Goal: Information Seeking & Learning: Learn about a topic

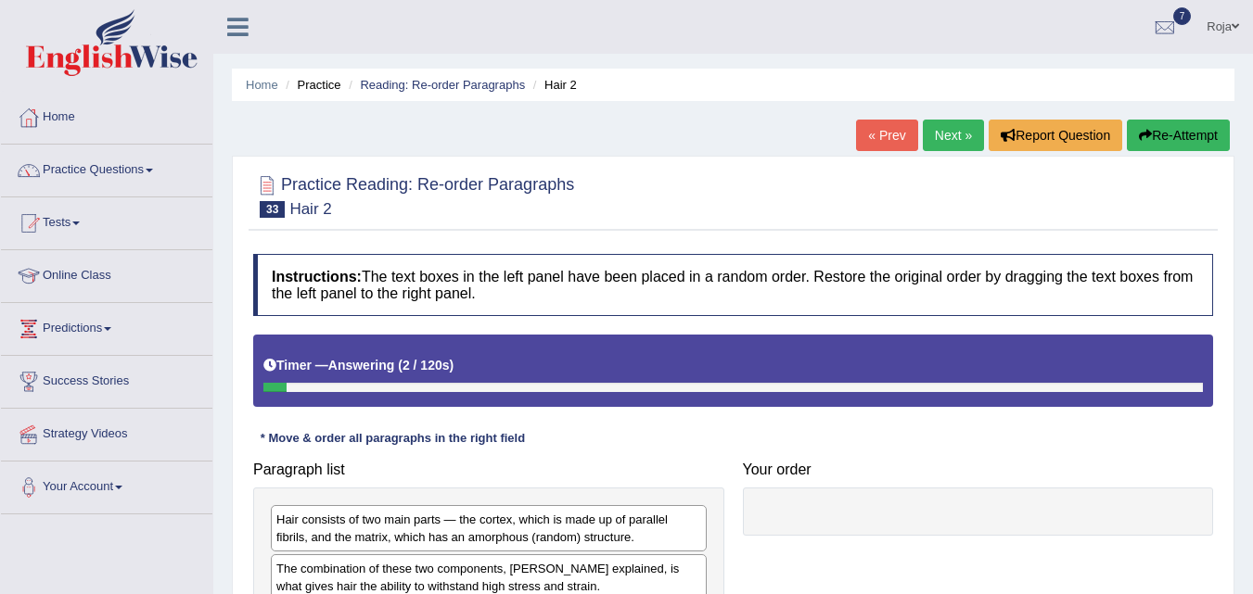
scroll to position [379, 0]
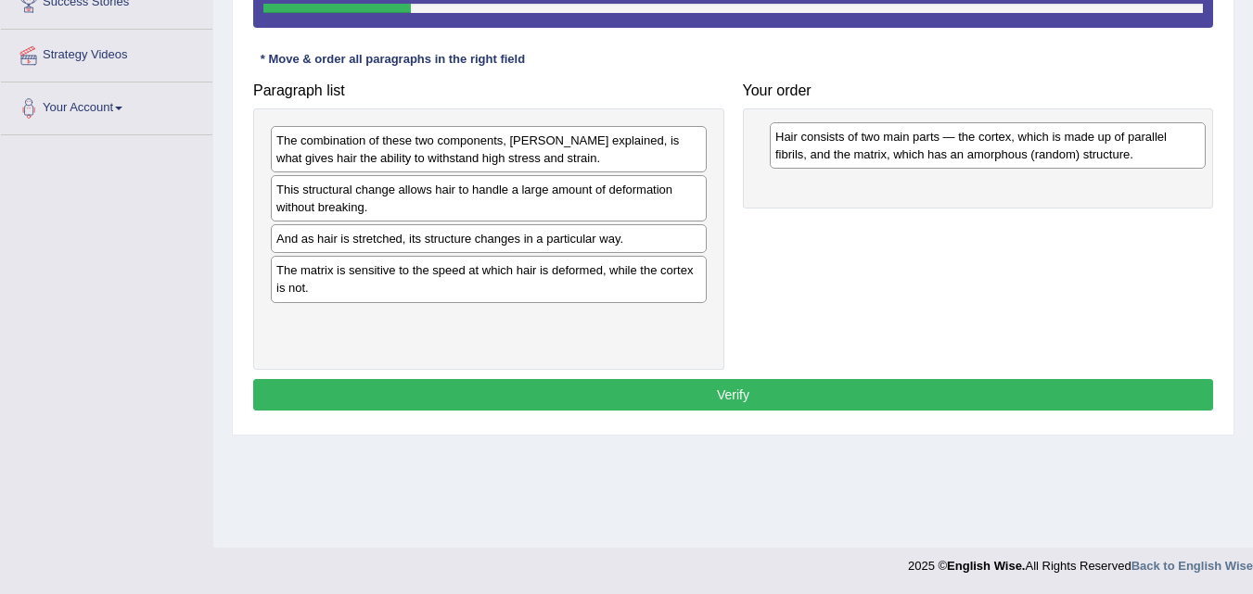
drag, startPoint x: 321, startPoint y: 159, endPoint x: 820, endPoint y: 156, distance: 498.9
click at [820, 156] on div "Hair consists of two main parts — the cortex, which is made up of parallel fibr…" at bounding box center [988, 145] width 436 height 46
click at [601, 158] on div "The combination of these two components, Yu explained, is what gives hair the a…" at bounding box center [489, 149] width 436 height 46
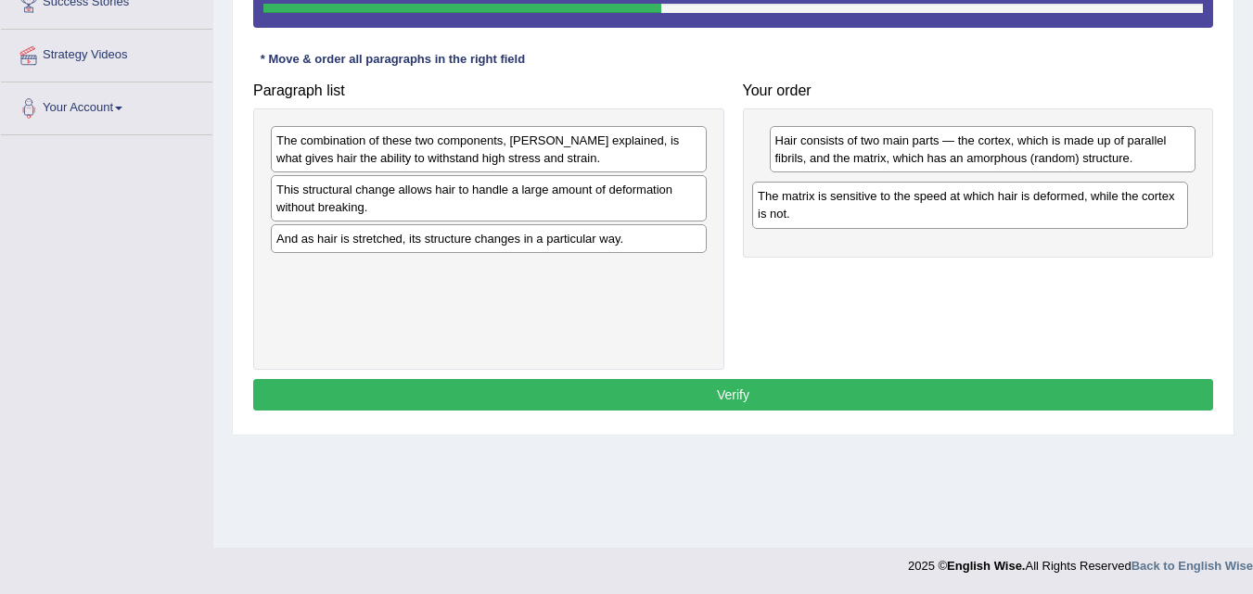
drag, startPoint x: 554, startPoint y: 280, endPoint x: 1038, endPoint y: 207, distance: 489.5
click at [1038, 207] on div "The matrix is sensitive to the speed at which hair is deformed, while the corte…" at bounding box center [970, 205] width 436 height 46
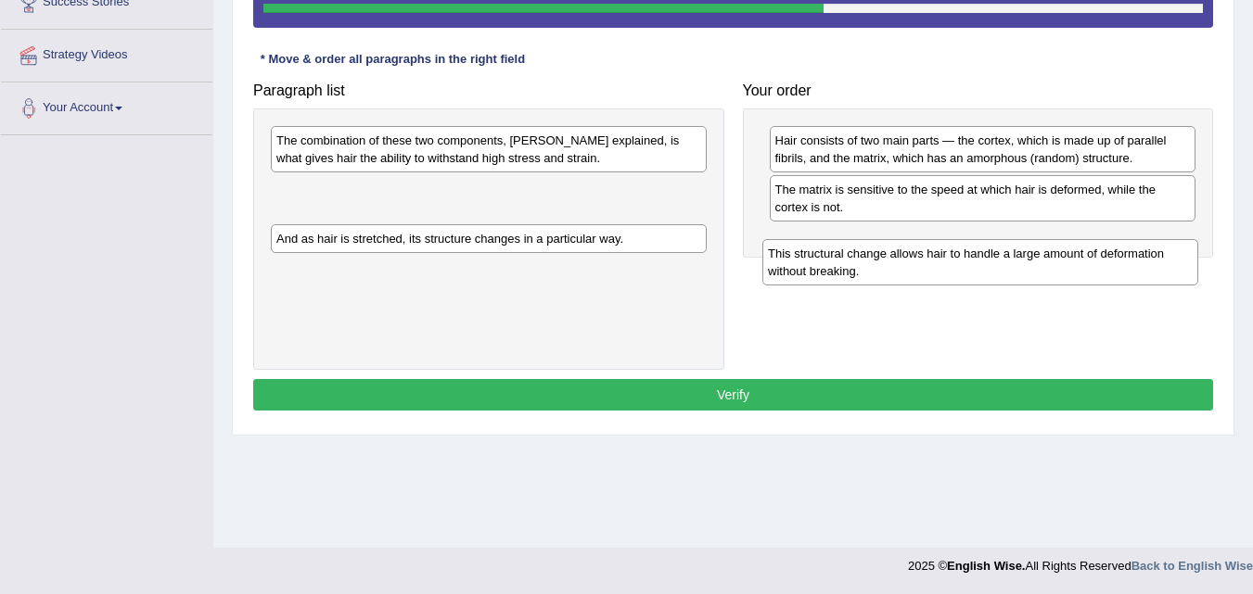
drag, startPoint x: 640, startPoint y: 209, endPoint x: 1133, endPoint y: 273, distance: 497.4
click at [1133, 273] on div "This structural change allows hair to handle a large amount of deformation with…" at bounding box center [980, 262] width 436 height 46
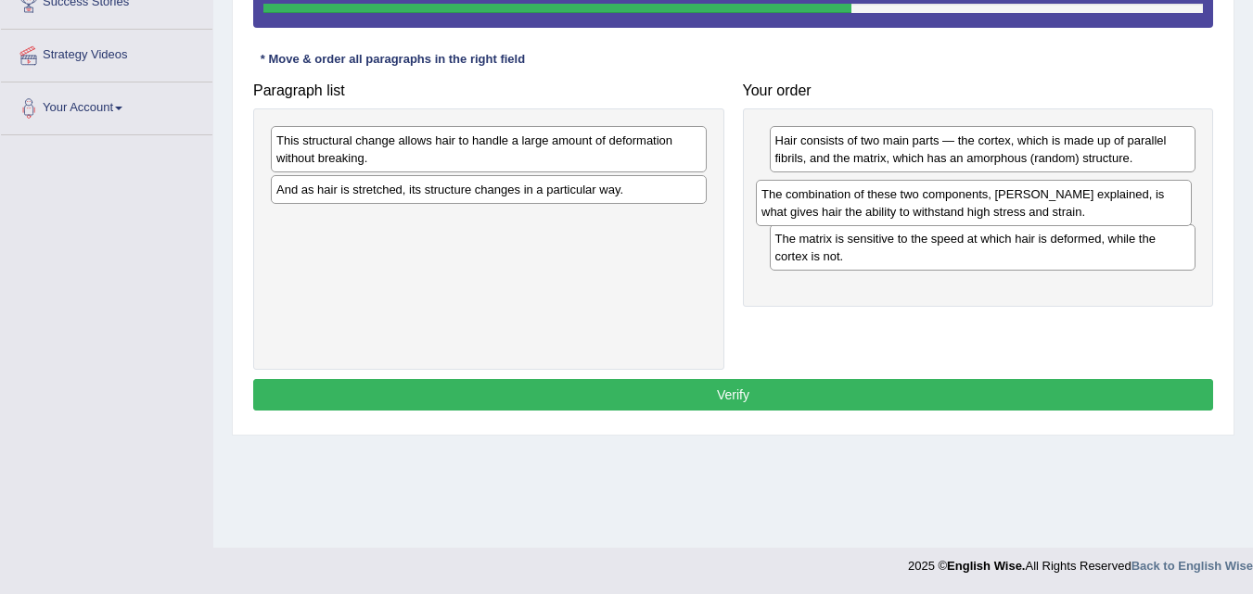
drag, startPoint x: 664, startPoint y: 144, endPoint x: 1149, endPoint y: 197, distance: 487.9
click at [1149, 197] on div "The combination of these two components, Yu explained, is what gives hair the a…" at bounding box center [974, 203] width 436 height 46
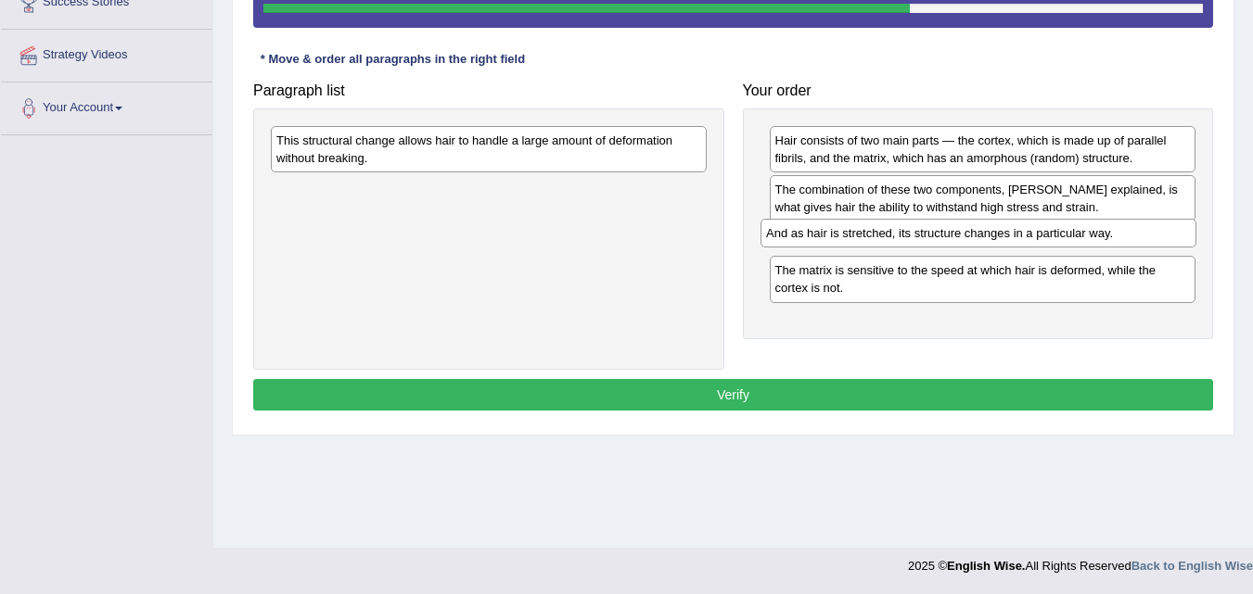
drag, startPoint x: 560, startPoint y: 192, endPoint x: 1053, endPoint y: 236, distance: 495.3
click at [1053, 236] on div "And as hair is stretched, its structure changes in a particular way." at bounding box center [978, 233] width 436 height 29
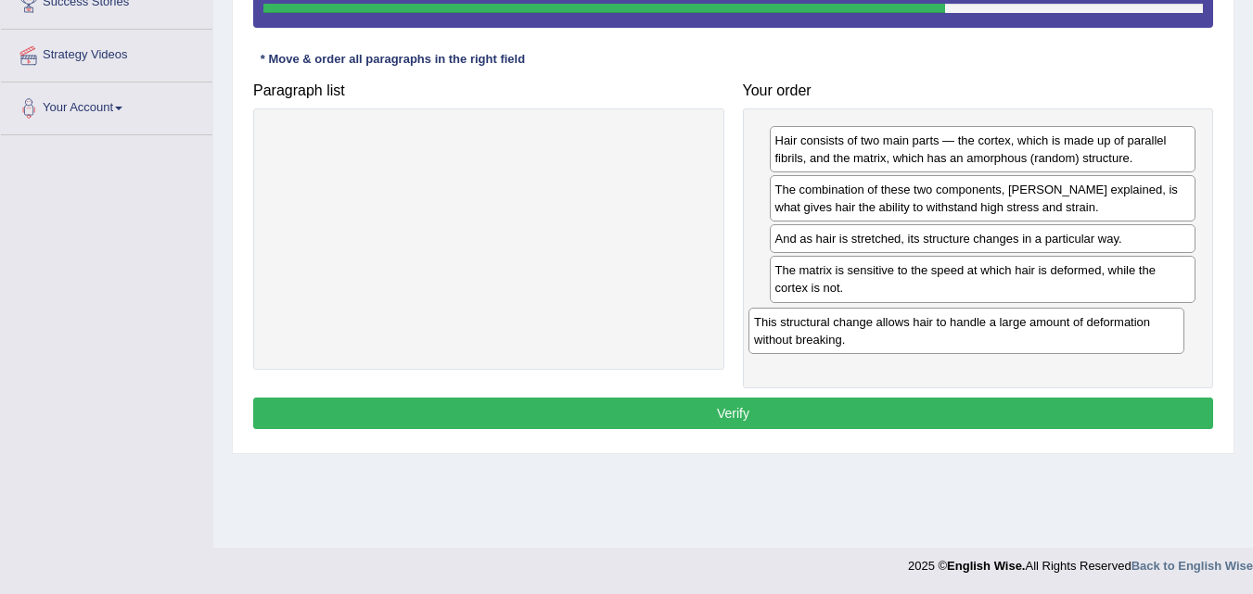
drag, startPoint x: 610, startPoint y: 138, endPoint x: 1089, endPoint y: 317, distance: 511.7
click at [1089, 317] on div "This structural change allows hair to handle a large amount of deformation with…" at bounding box center [966, 331] width 436 height 46
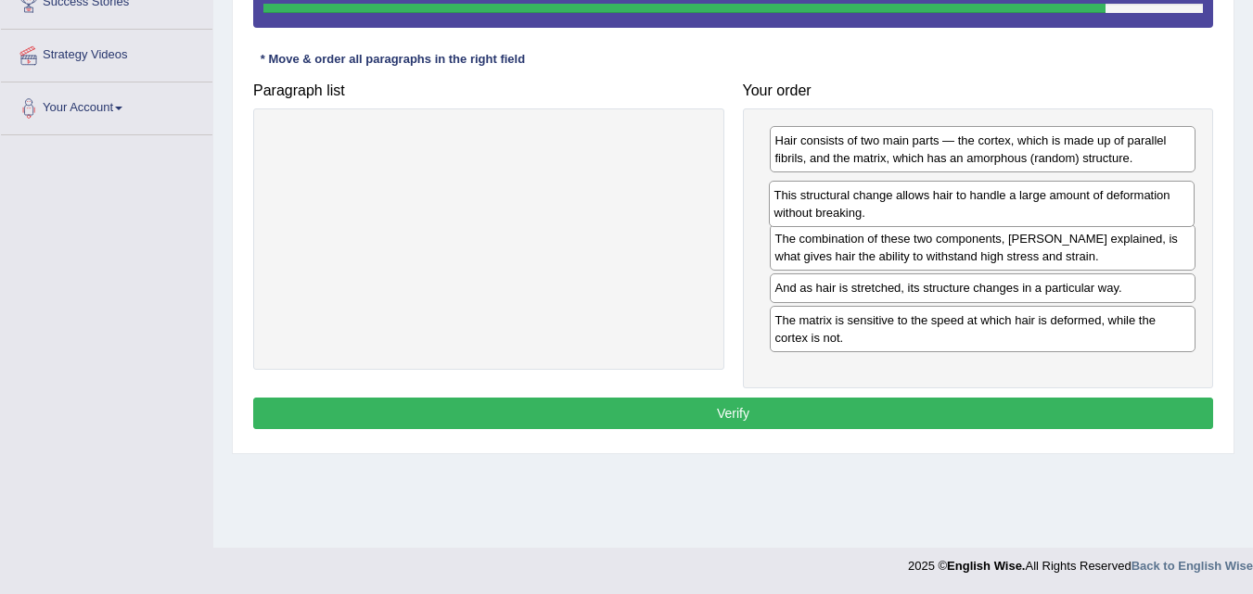
drag, startPoint x: 867, startPoint y: 333, endPoint x: 865, endPoint y: 210, distance: 123.3
click at [865, 210] on div "This structural change allows hair to handle a large amount of deformation with…" at bounding box center [982, 204] width 427 height 46
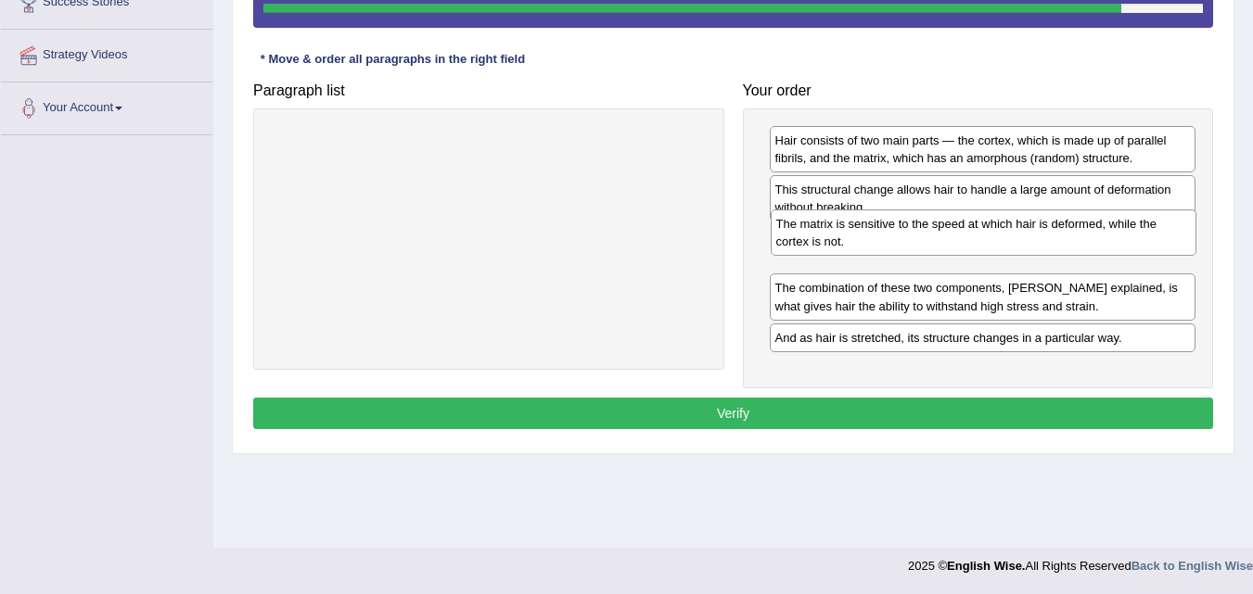
drag, startPoint x: 849, startPoint y: 338, endPoint x: 849, endPoint y: 241, distance: 96.4
click at [849, 241] on div "The matrix is sensitive to the speed at which hair is deformed, while the corte…" at bounding box center [984, 233] width 427 height 46
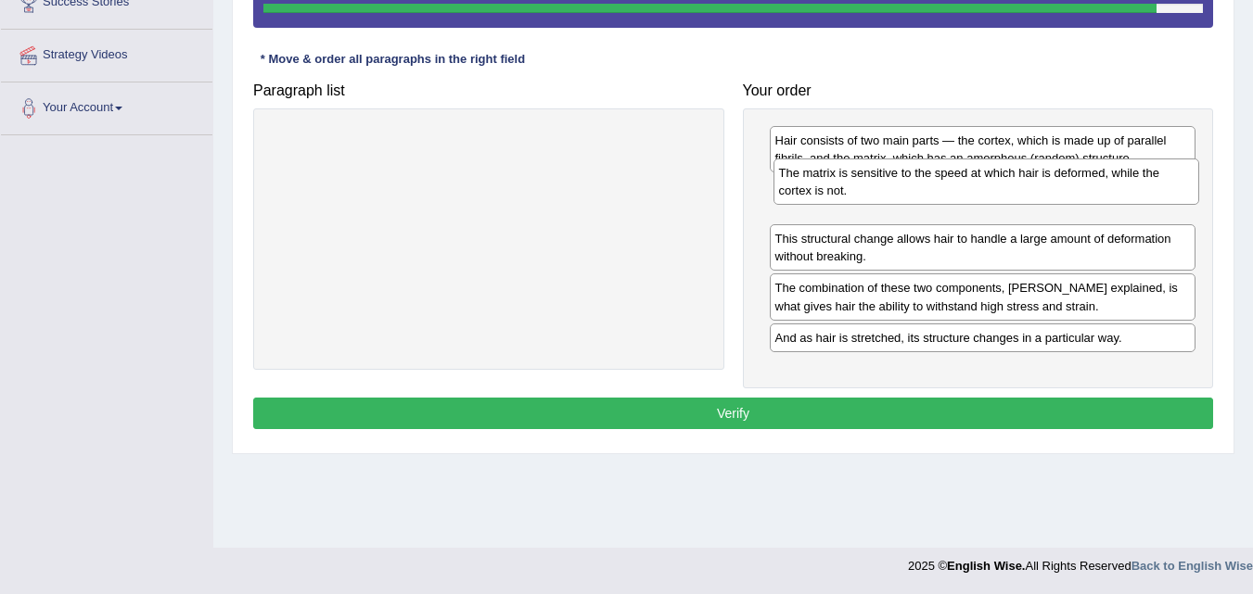
drag, startPoint x: 834, startPoint y: 256, endPoint x: 836, endPoint y: 190, distance: 65.9
click at [836, 190] on div "The matrix is sensitive to the speed at which hair is deformed, while the corte…" at bounding box center [986, 182] width 427 height 46
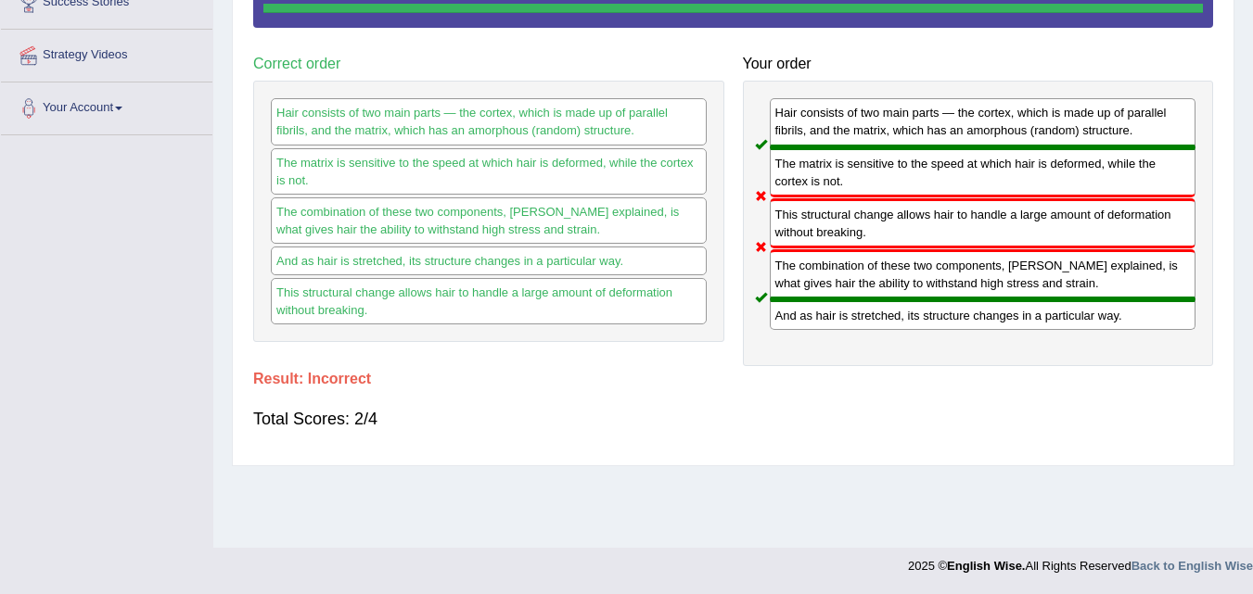
click at [836, 190] on div "The matrix is sensitive to the speed at which hair is deformed, while the corte…" at bounding box center [983, 172] width 427 height 50
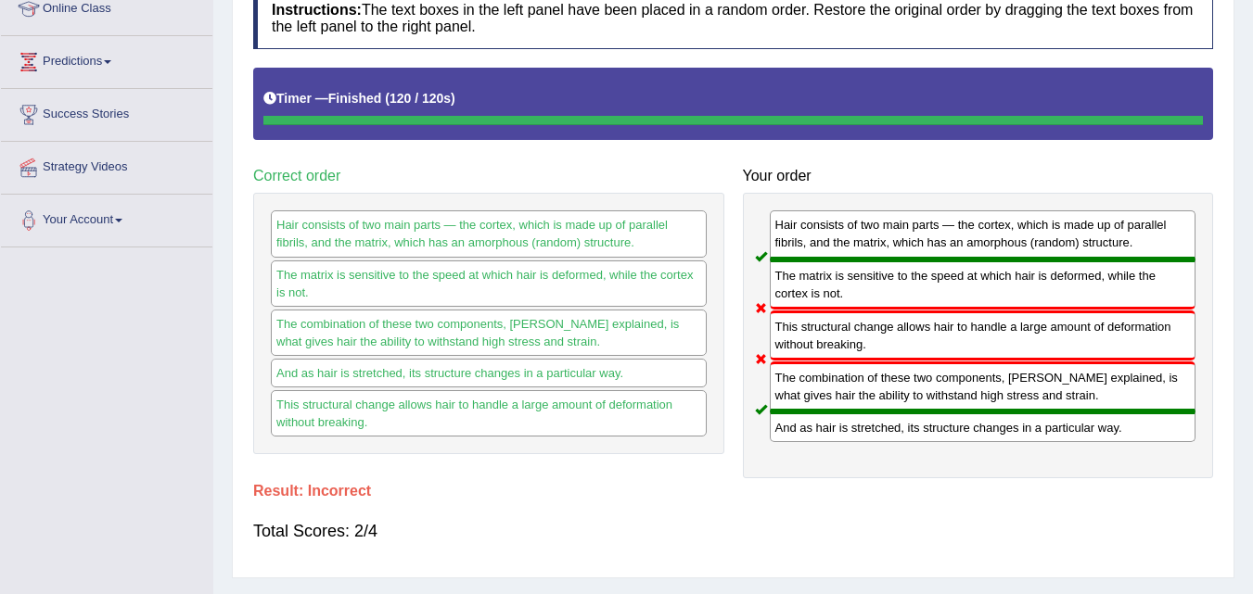
scroll to position [310, 0]
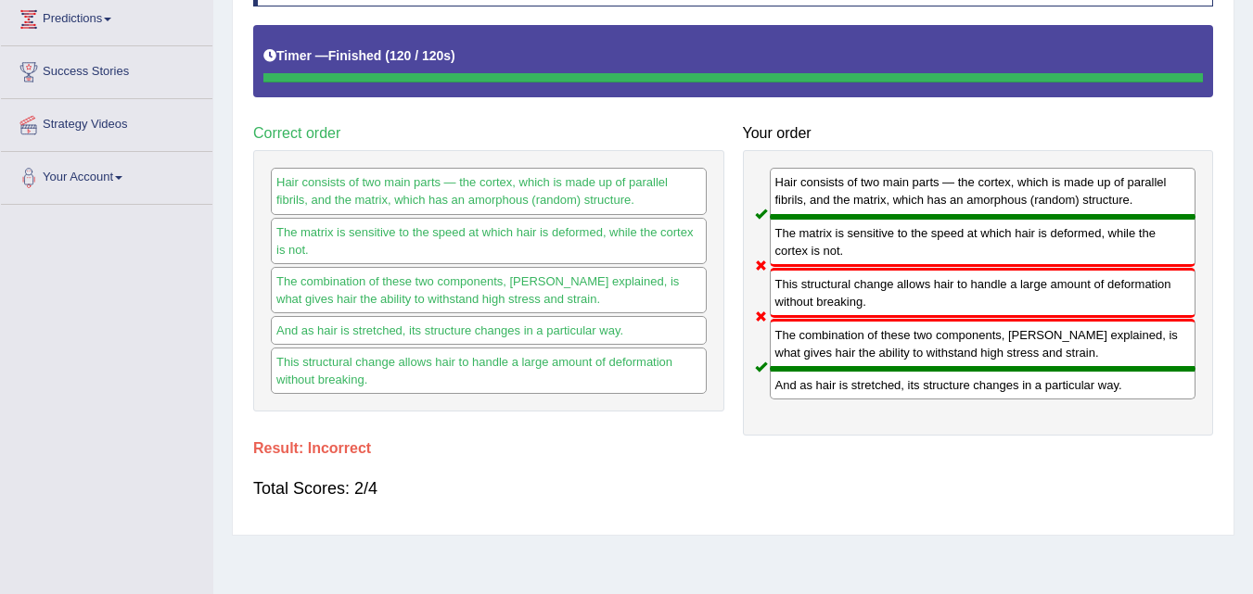
click at [978, 357] on div "The combination of these two components, Yu explained, is what gives hair the a…" at bounding box center [983, 344] width 427 height 50
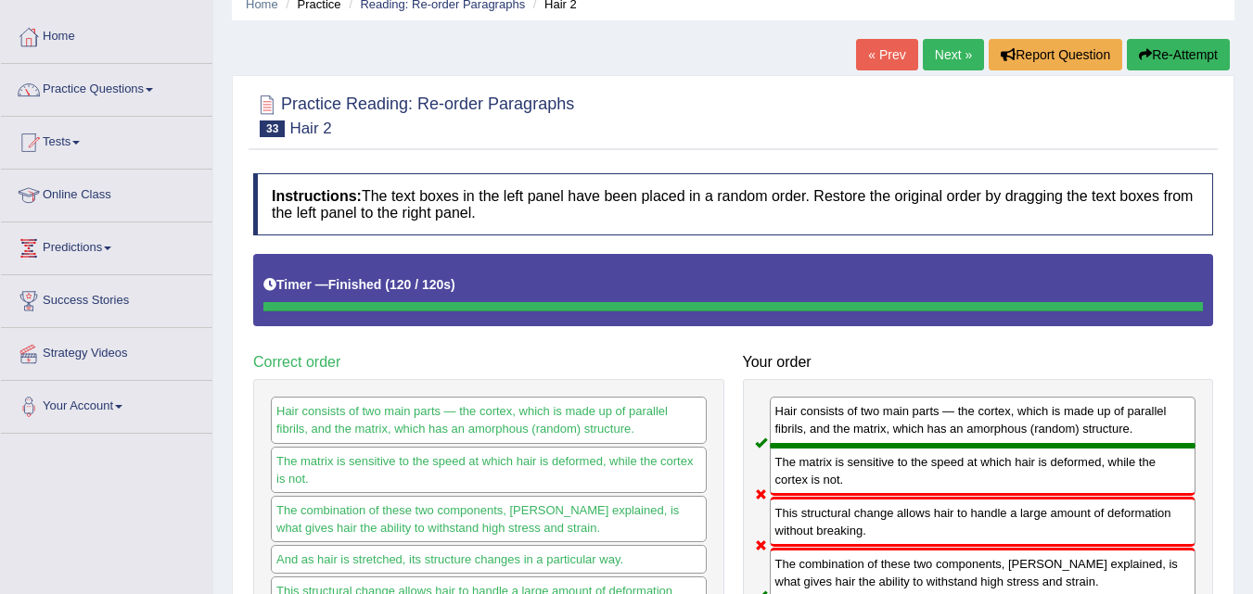
scroll to position [70, 0]
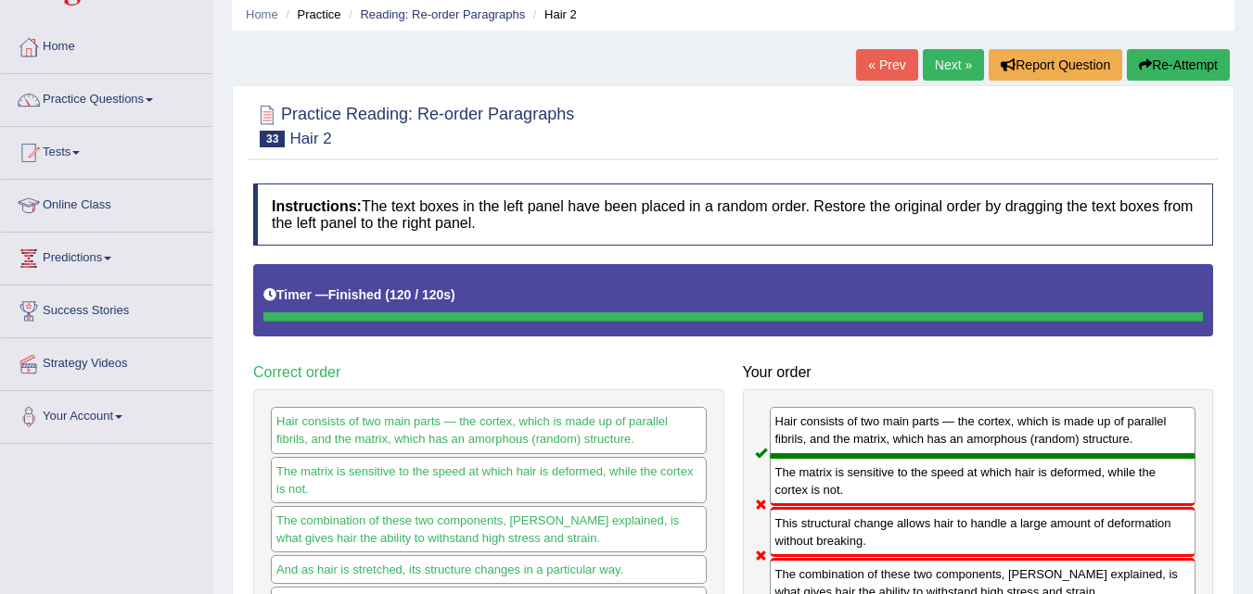
click at [946, 76] on link "Next »" at bounding box center [953, 65] width 61 height 32
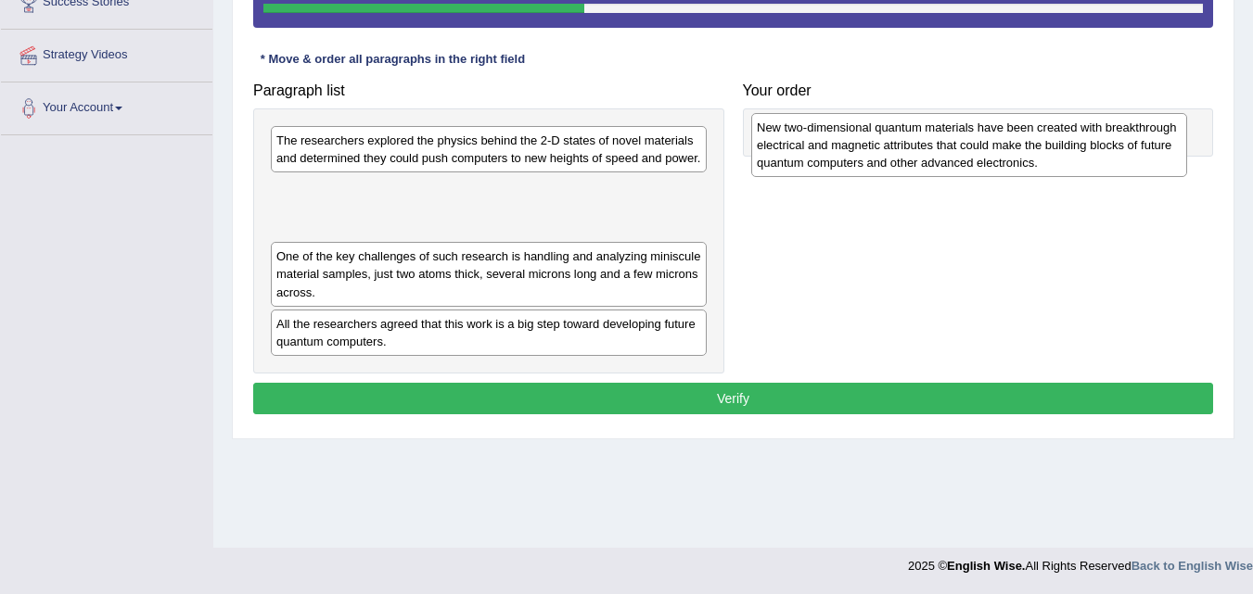
drag, startPoint x: 532, startPoint y: 220, endPoint x: 1013, endPoint y: 158, distance: 484.3
click at [1013, 158] on div "New two-dimensional quantum materials have been created with breakthrough elect…" at bounding box center [969, 145] width 436 height 64
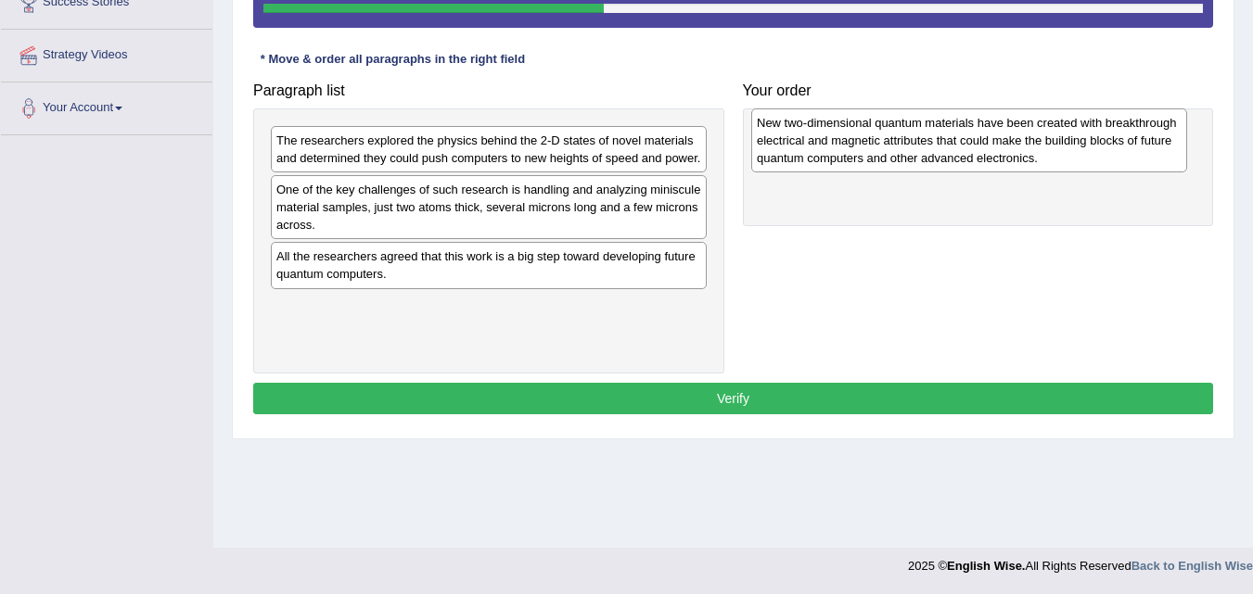
drag, startPoint x: 583, startPoint y: 197, endPoint x: 1064, endPoint y: 131, distance: 484.9
click at [1064, 131] on div "New two-dimensional quantum materials have been created with breakthrough elect…" at bounding box center [969, 140] width 436 height 64
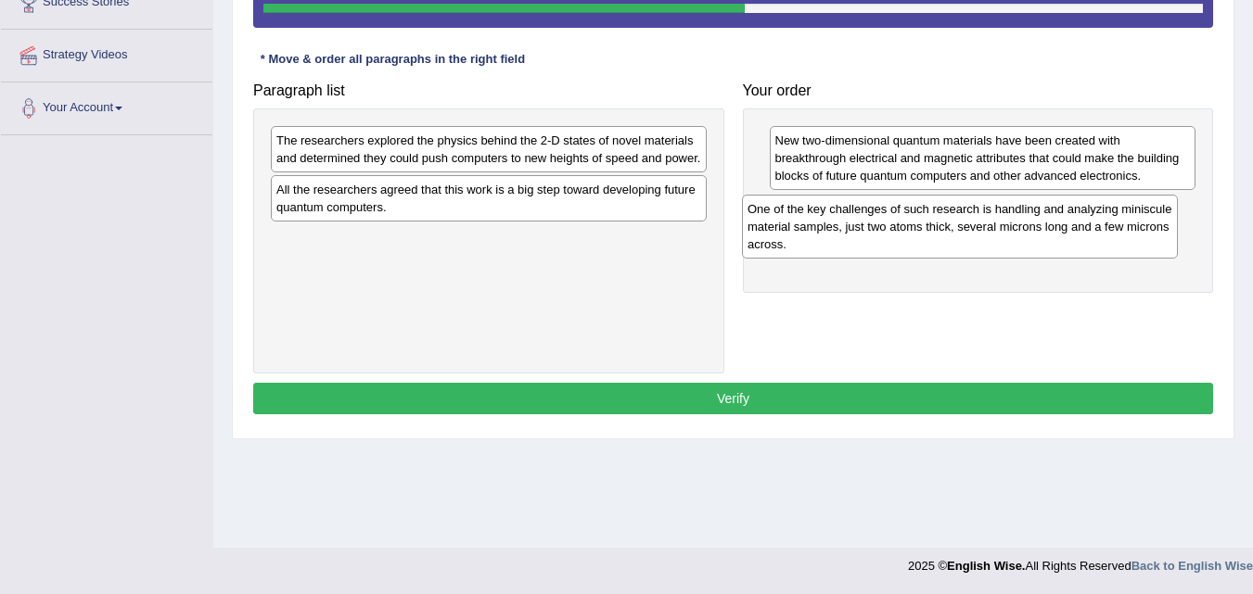
drag, startPoint x: 584, startPoint y: 212, endPoint x: 1055, endPoint y: 232, distance: 471.4
click at [1055, 232] on div "One of the key challenges of such research is handling and analyzing miniscule …" at bounding box center [960, 227] width 436 height 64
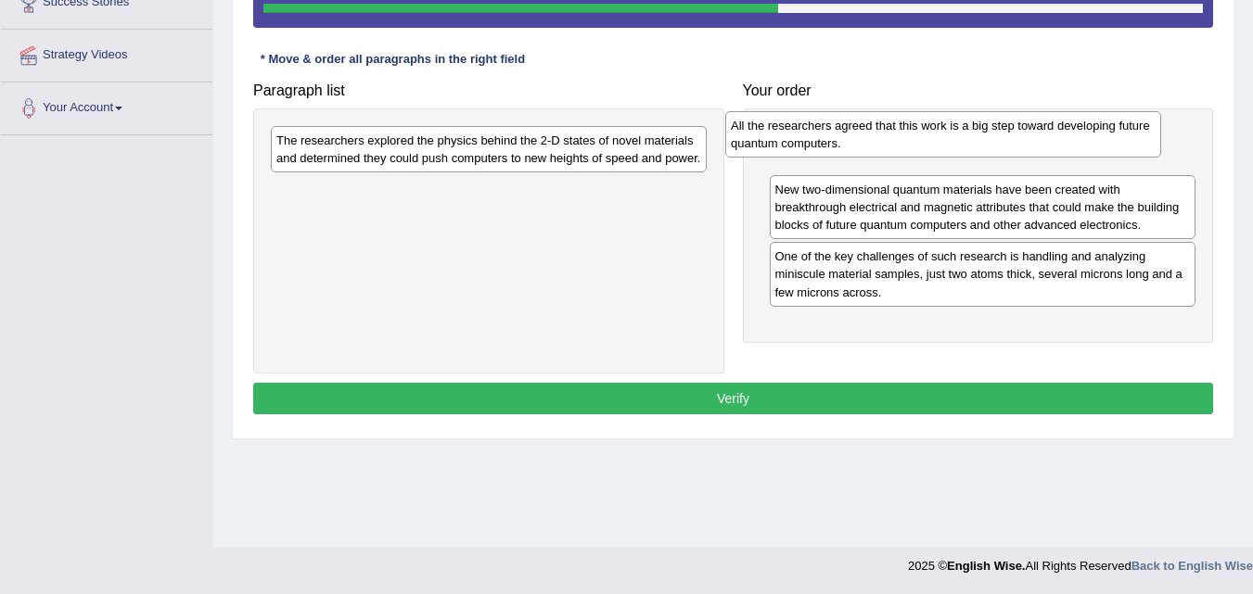
drag, startPoint x: 571, startPoint y: 196, endPoint x: 1030, endPoint y: 134, distance: 463.2
click at [1030, 134] on div "All the researchers agreed that this work is a big step toward developing futur…" at bounding box center [943, 134] width 436 height 46
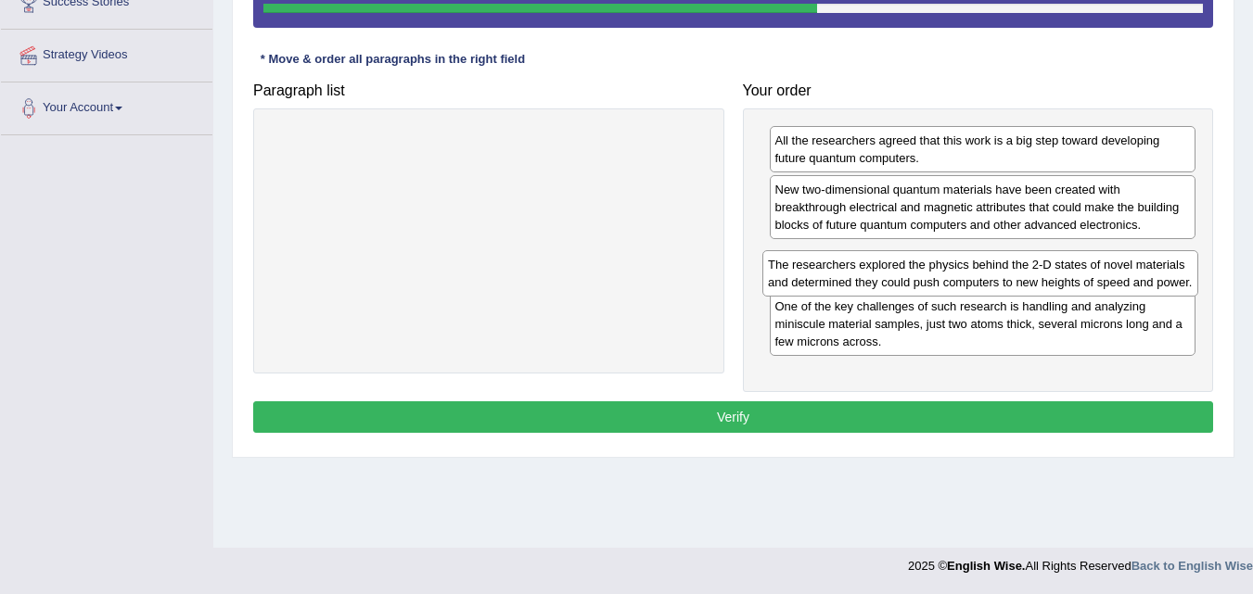
drag, startPoint x: 610, startPoint y: 144, endPoint x: 1102, endPoint y: 268, distance: 506.9
click at [1102, 268] on div "The researchers explored the physics behind the 2-D states of novel materials a…" at bounding box center [980, 273] width 436 height 46
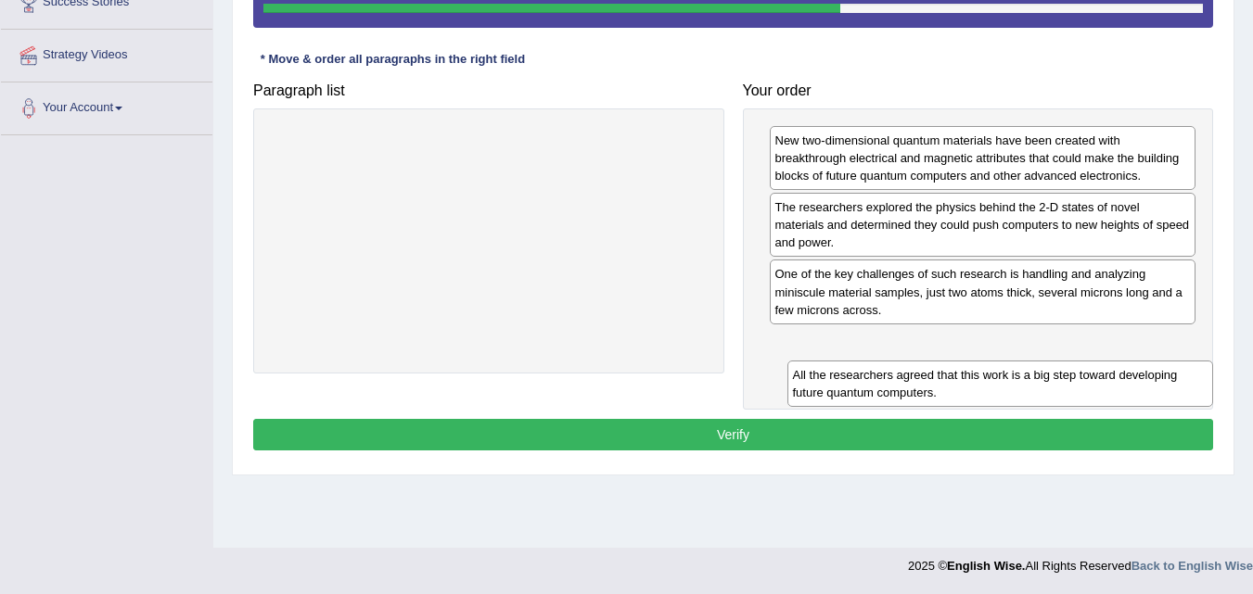
drag, startPoint x: 884, startPoint y: 152, endPoint x: 894, endPoint y: 378, distance: 226.5
click at [894, 378] on div "All the researchers agreed that this work is a big step toward developing futur…" at bounding box center [1000, 384] width 427 height 46
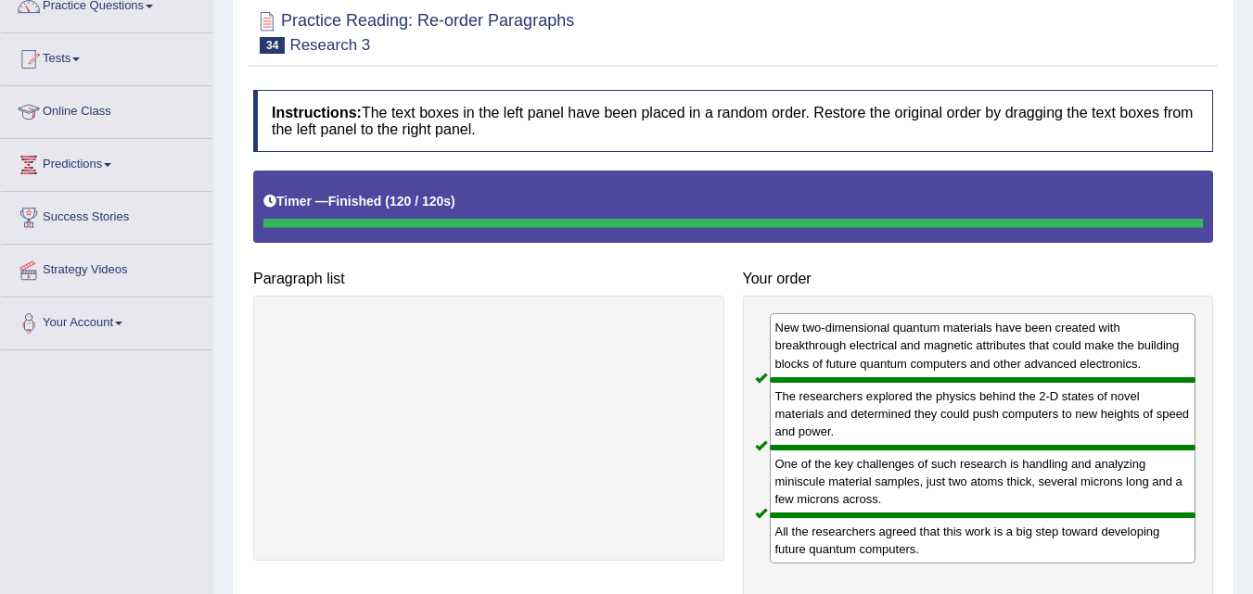
scroll to position [96, 0]
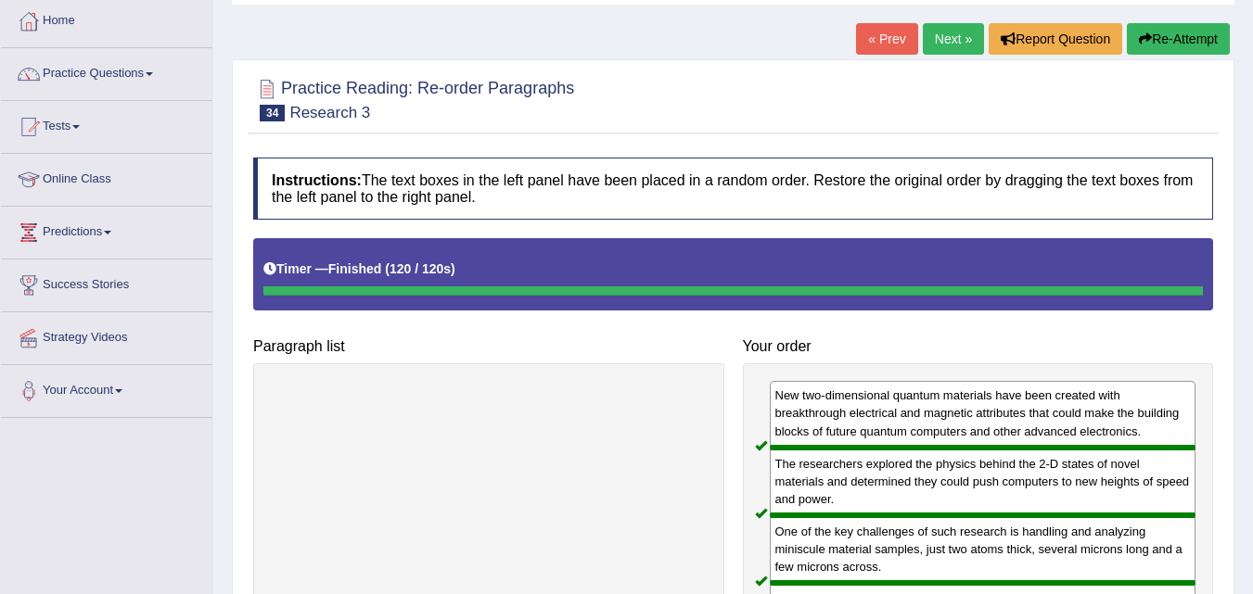
click at [949, 51] on link "Next »" at bounding box center [953, 39] width 61 height 32
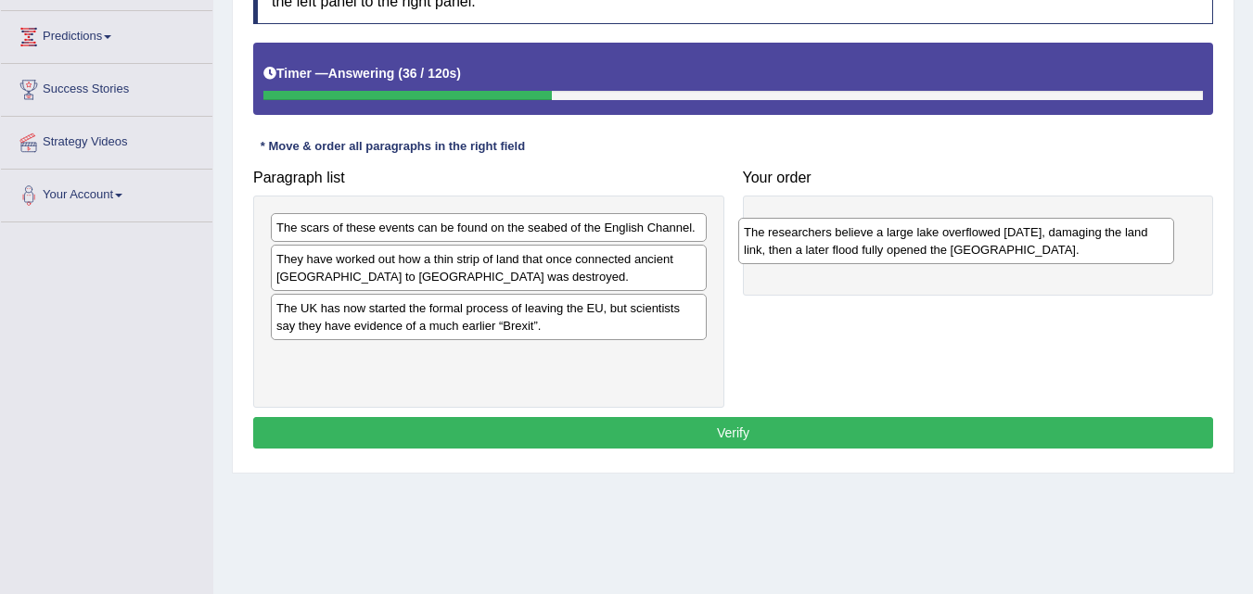
drag, startPoint x: 512, startPoint y: 270, endPoint x: 986, endPoint y: 240, distance: 474.7
click at [986, 240] on div "The researchers believe a large lake overflowed [DATE], damaging the land link,…" at bounding box center [956, 241] width 436 height 46
drag, startPoint x: 741, startPoint y: 279, endPoint x: 600, endPoint y: 266, distance: 141.5
click at [600, 266] on div "Paragraph list The scars of these events can be found on the seabed of the Engl…" at bounding box center [733, 283] width 978 height 247
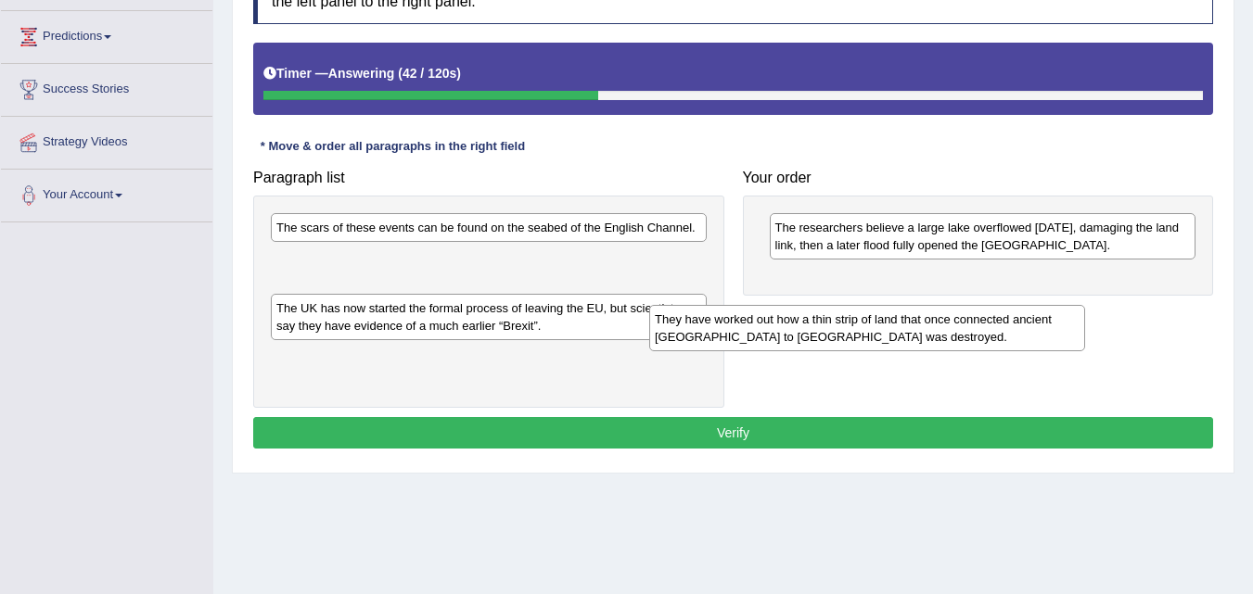
drag, startPoint x: 600, startPoint y: 266, endPoint x: 1047, endPoint y: 325, distance: 450.7
click at [1047, 325] on div "They have worked out how a thin strip of land that once connected ancient Brita…" at bounding box center [867, 328] width 436 height 46
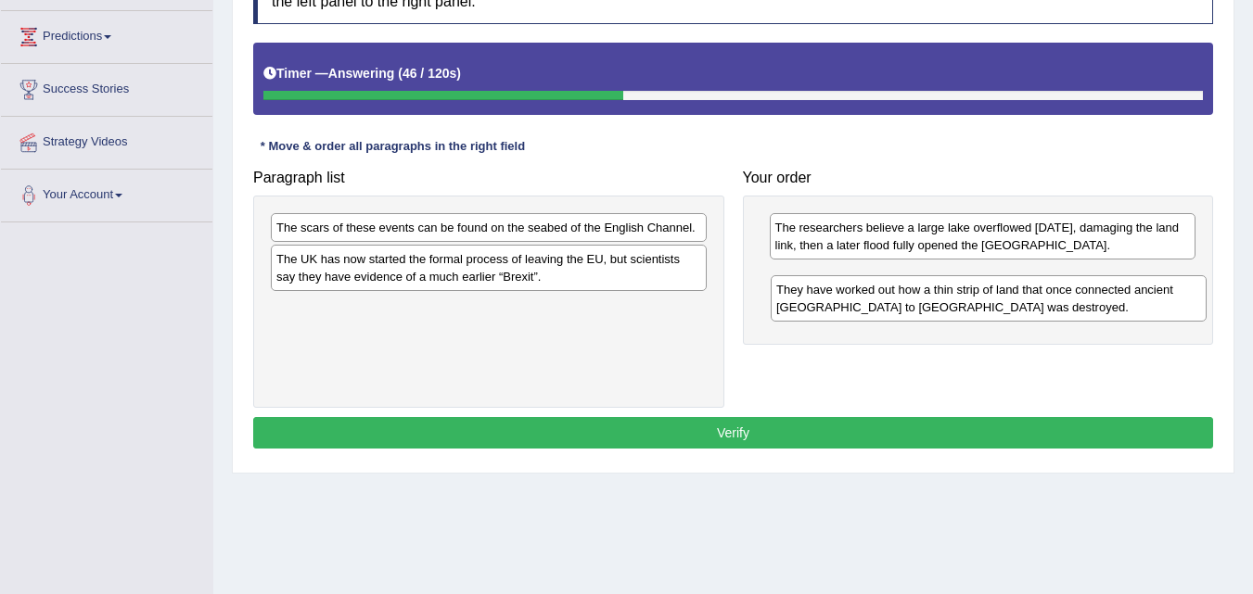
drag, startPoint x: 605, startPoint y: 271, endPoint x: 1101, endPoint y: 302, distance: 496.1
click at [1101, 302] on div "They have worked out how a thin strip of land that once connected ancient Brita…" at bounding box center [989, 298] width 436 height 46
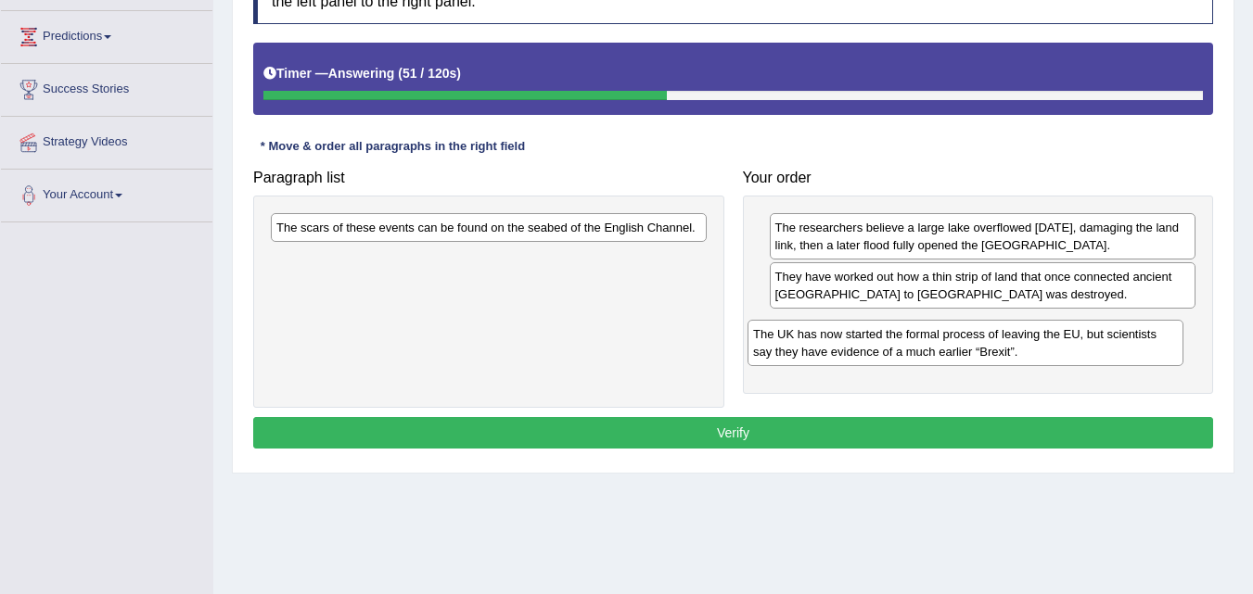
drag, startPoint x: 646, startPoint y: 270, endPoint x: 1127, endPoint y: 344, distance: 486.0
click at [1127, 344] on div "The UK has now started the formal process of leaving the EU, but scientists say…" at bounding box center [965, 343] width 436 height 46
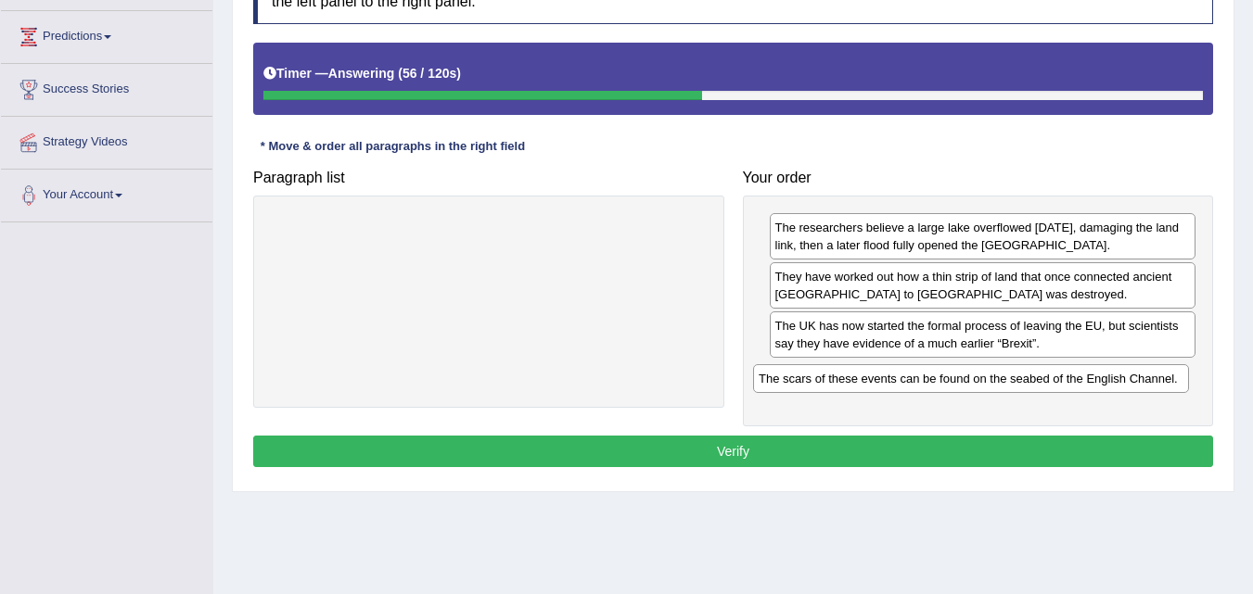
drag, startPoint x: 593, startPoint y: 226, endPoint x: 1076, endPoint y: 378, distance: 505.6
click at [1076, 378] on div "The scars of these events can be found on the seabed of the English Channel." at bounding box center [971, 378] width 436 height 29
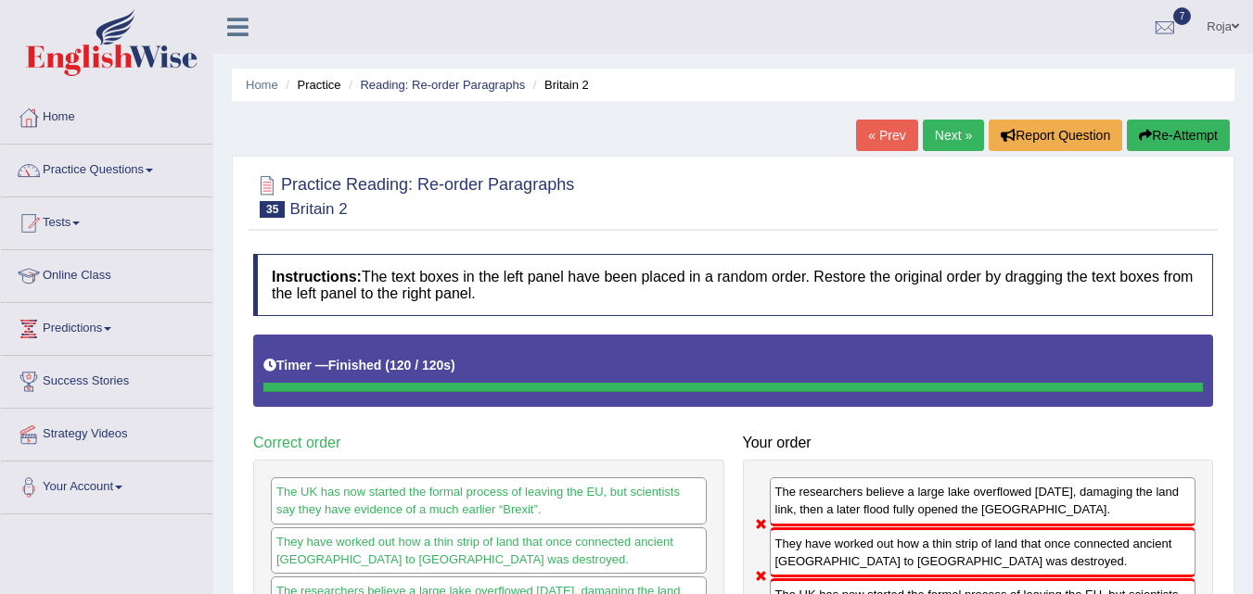
click at [923, 133] on link "Next »" at bounding box center [953, 136] width 61 height 32
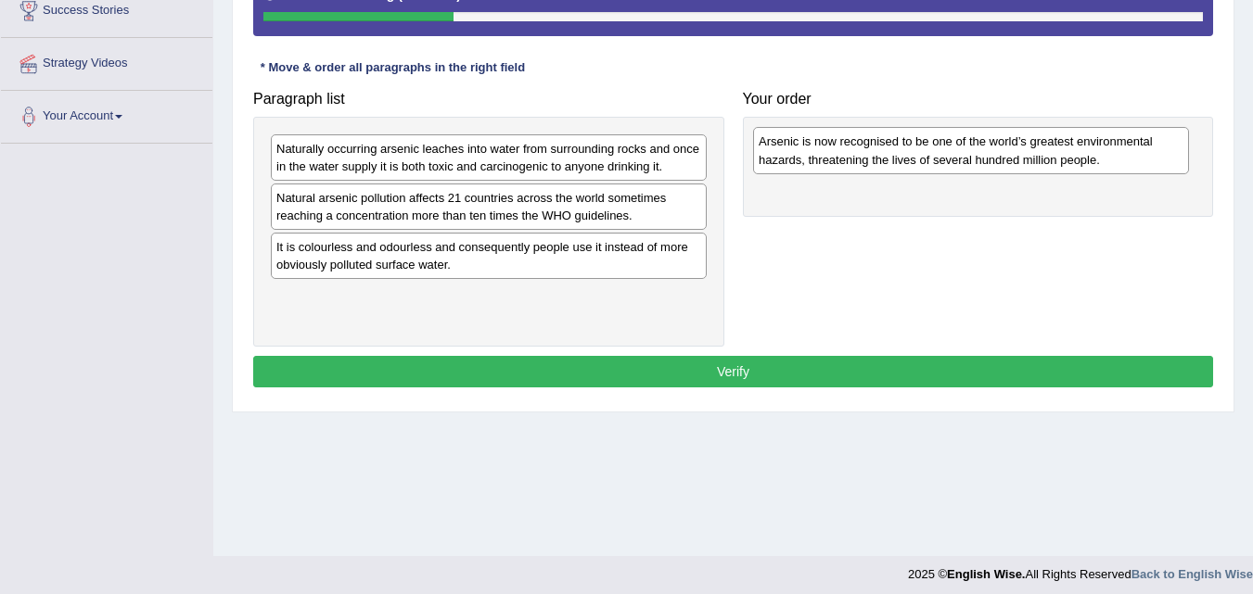
drag, startPoint x: 554, startPoint y: 307, endPoint x: 1037, endPoint y: 152, distance: 506.4
click at [1037, 152] on div "Arsenic is now recognised to be one of the world’s greatest environmental hazar…" at bounding box center [971, 150] width 436 height 46
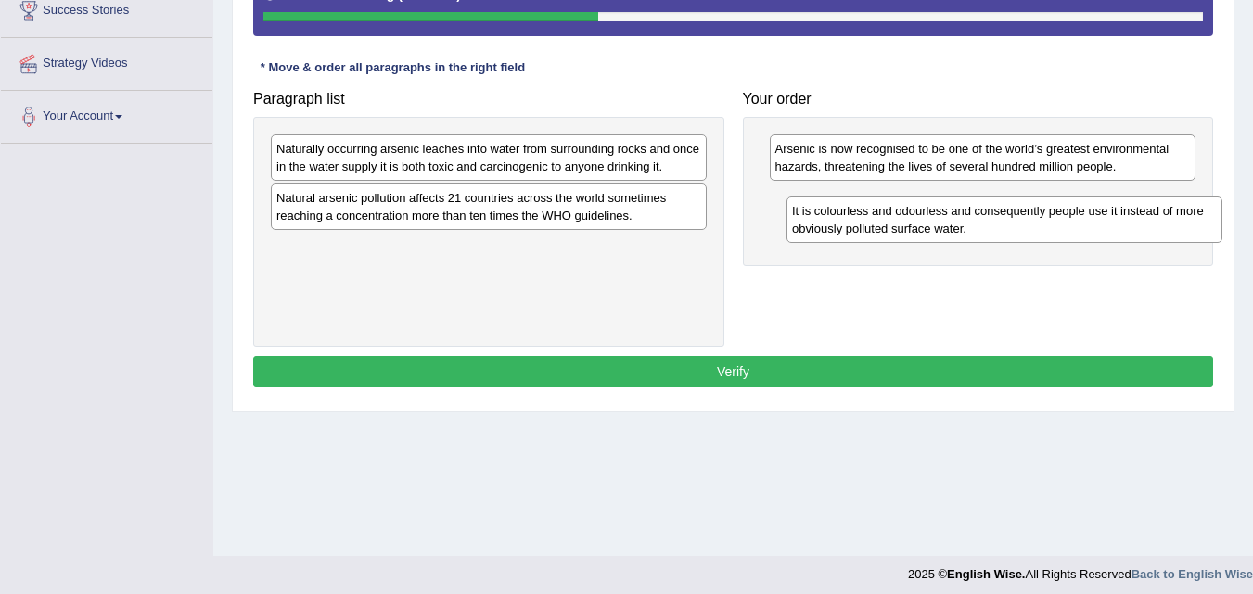
drag, startPoint x: 360, startPoint y: 268, endPoint x: 872, endPoint y: 232, distance: 513.1
click at [872, 232] on div "It is colourless and odourless and consequently people use it instead of more o…" at bounding box center [1004, 220] width 436 height 46
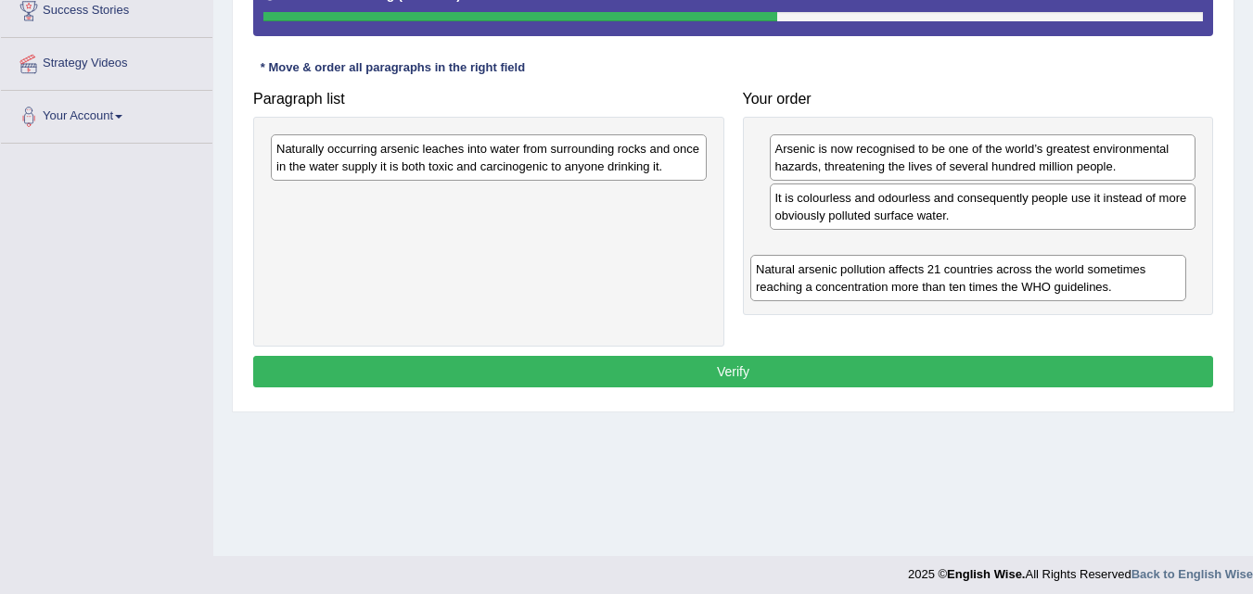
drag, startPoint x: 553, startPoint y: 214, endPoint x: 1034, endPoint y: 283, distance: 486.1
click at [1034, 283] on div "Natural arsenic pollution affects 21 countries across the world sometimes reach…" at bounding box center [968, 278] width 436 height 46
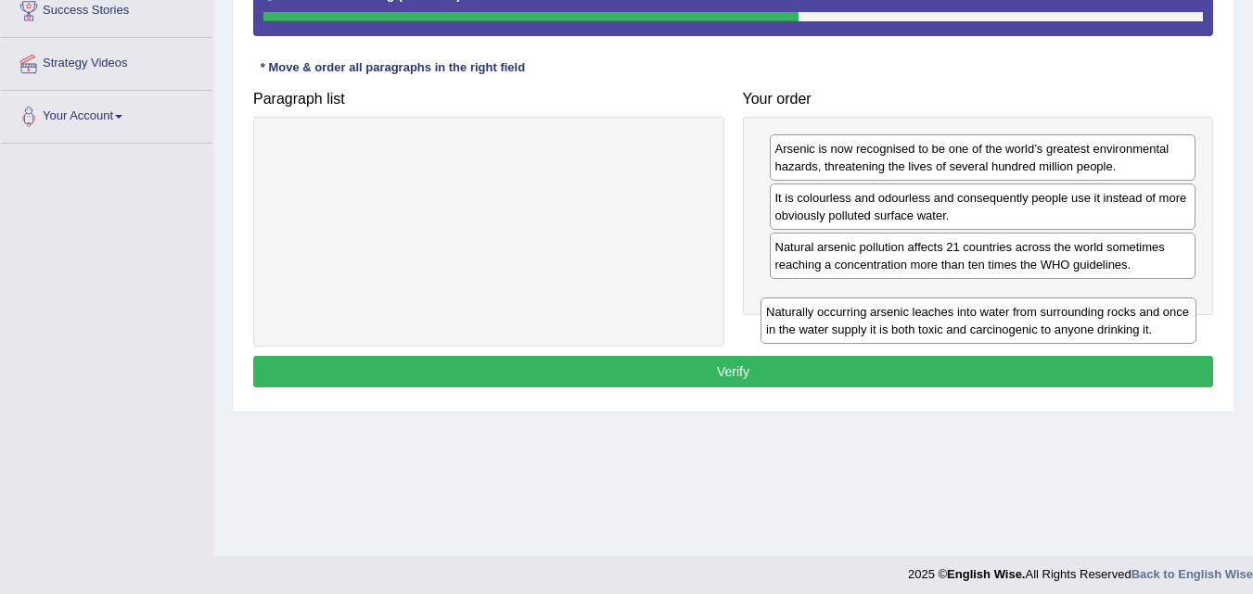
drag, startPoint x: 535, startPoint y: 159, endPoint x: 1023, endPoint y: 322, distance: 514.3
click at [1023, 322] on div "Naturally occurring arsenic leaches into water from surrounding rocks and once …" at bounding box center [978, 321] width 436 height 46
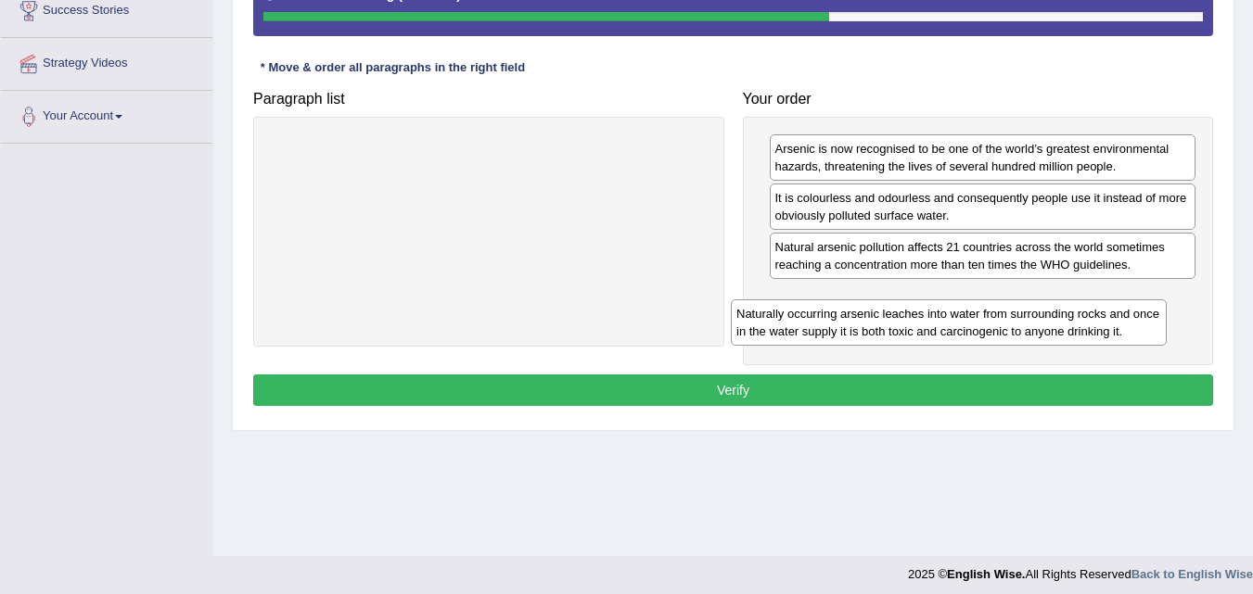
drag, startPoint x: 425, startPoint y: 161, endPoint x: 891, endPoint y: 325, distance: 494.4
click at [891, 325] on div "Naturally occurring arsenic leaches into water from surrounding rocks and once …" at bounding box center [949, 322] width 436 height 46
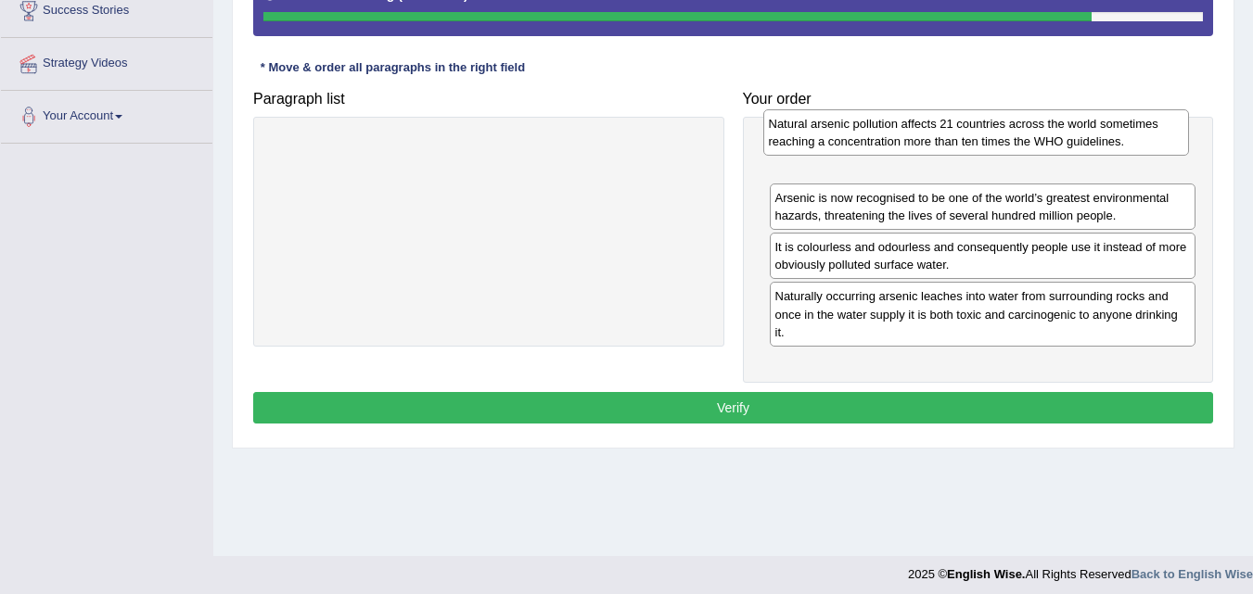
drag, startPoint x: 853, startPoint y: 265, endPoint x: 847, endPoint y: 142, distance: 123.5
click at [847, 142] on div "Natural arsenic pollution affects 21 countries across the world sometimes reach…" at bounding box center [976, 132] width 427 height 46
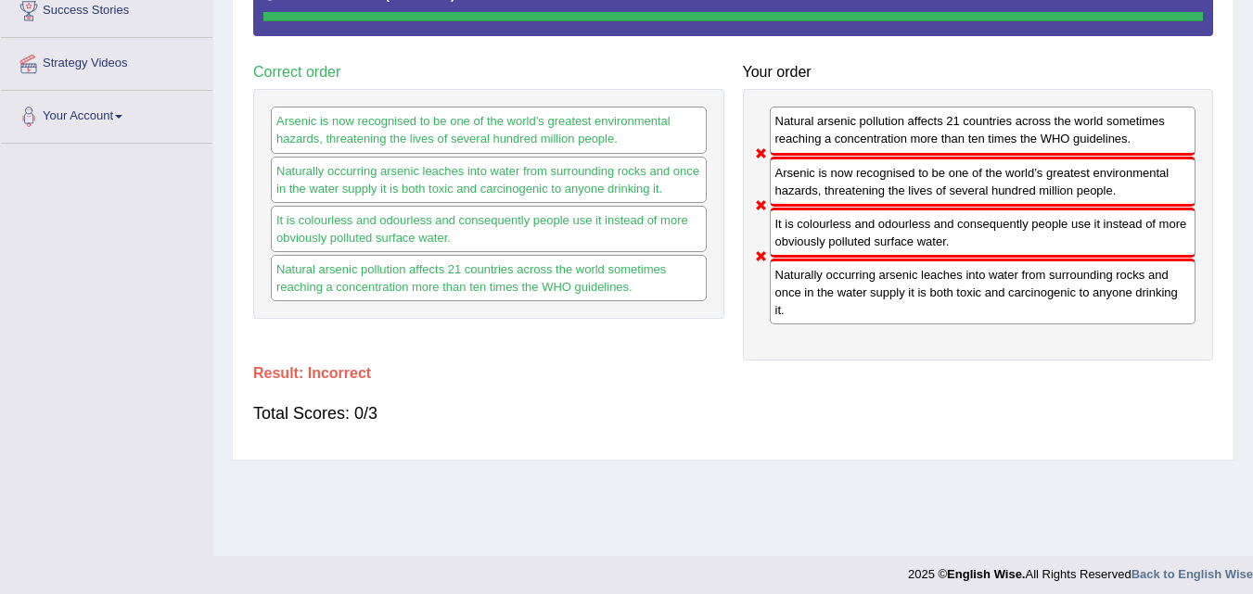
click at [842, 185] on div "Arsenic is now recognised to be one of the world’s greatest environmental hazar…" at bounding box center [983, 182] width 427 height 50
click at [920, 314] on div "Naturally occurring arsenic leaches into water from surrounding rocks and once …" at bounding box center [983, 292] width 427 height 66
drag, startPoint x: 920, startPoint y: 314, endPoint x: 896, endPoint y: 262, distance: 57.2
click at [896, 262] on div "Naturally occurring arsenic leaches into water from surrounding rocks and once …" at bounding box center [983, 292] width 427 height 66
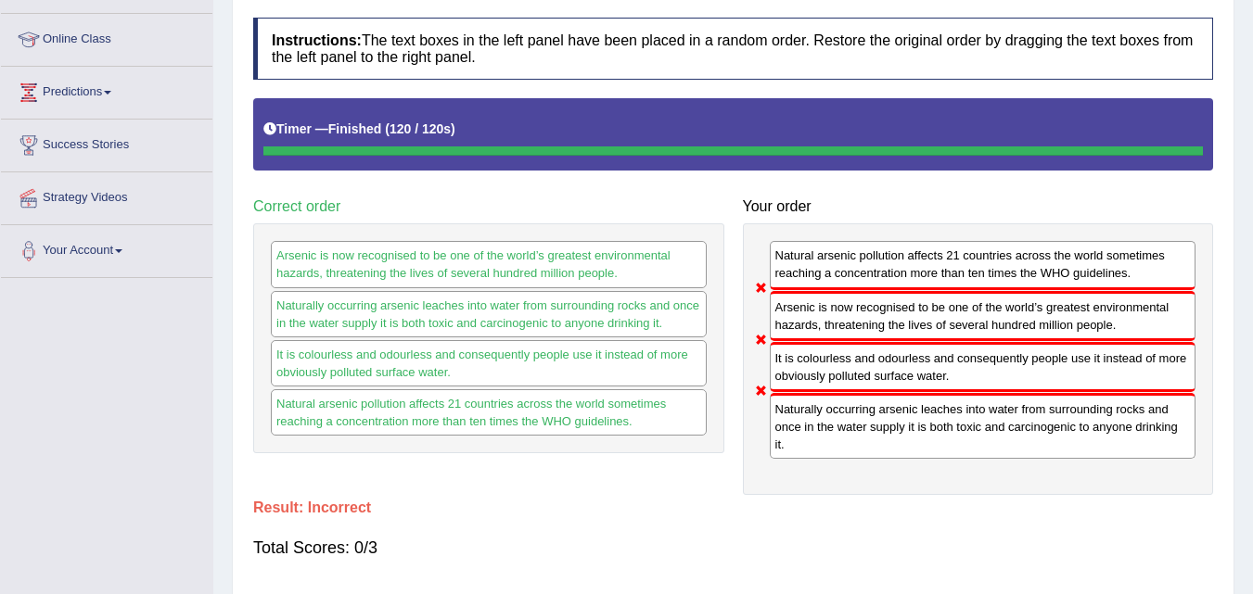
scroll to position [225, 0]
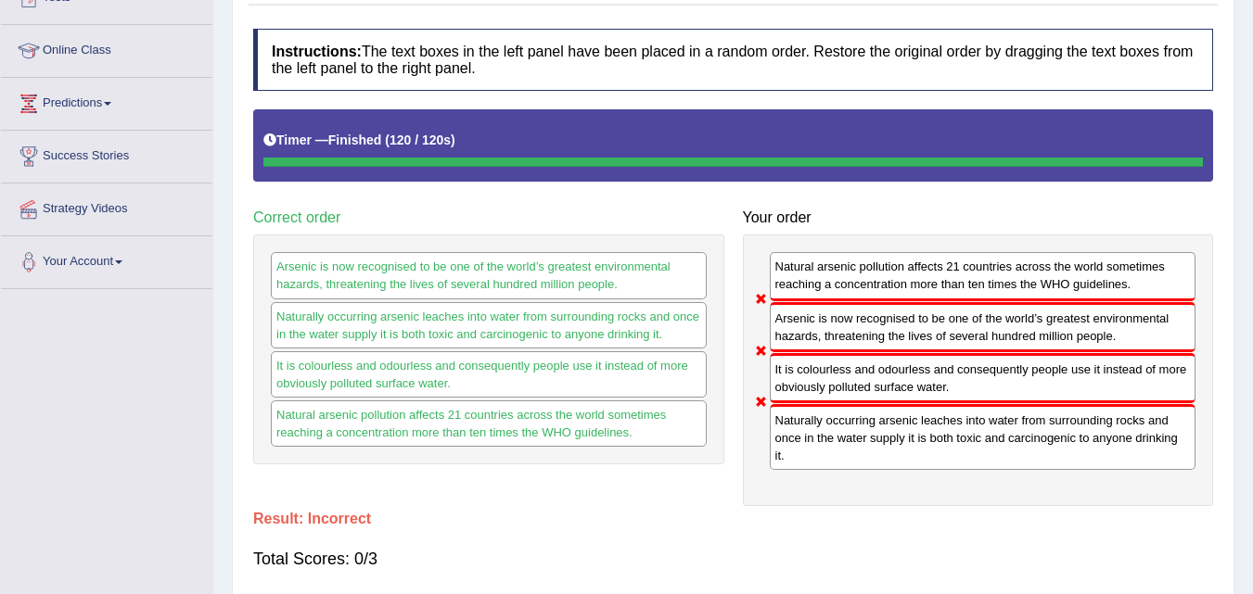
drag, startPoint x: 1243, startPoint y: 293, endPoint x: 1266, endPoint y: 265, distance: 35.6
click at [1252, 265] on html "Toggle navigation Home Practice Questions Speaking Practice Read Aloud Repeat S…" at bounding box center [626, 72] width 1253 height 594
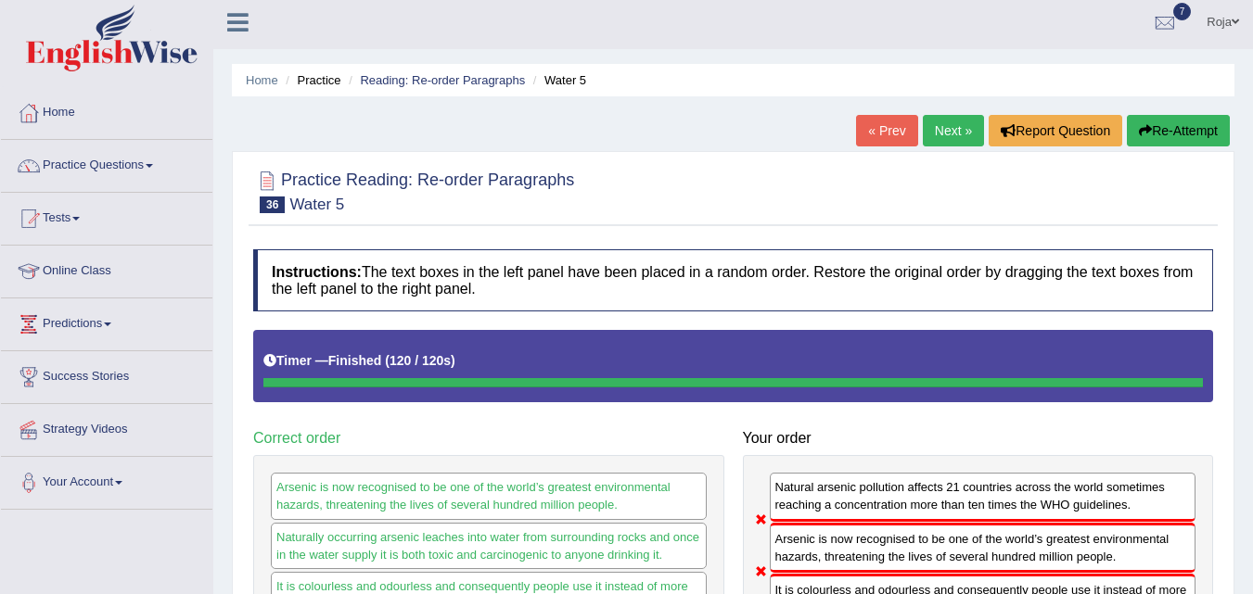
scroll to position [0, 0]
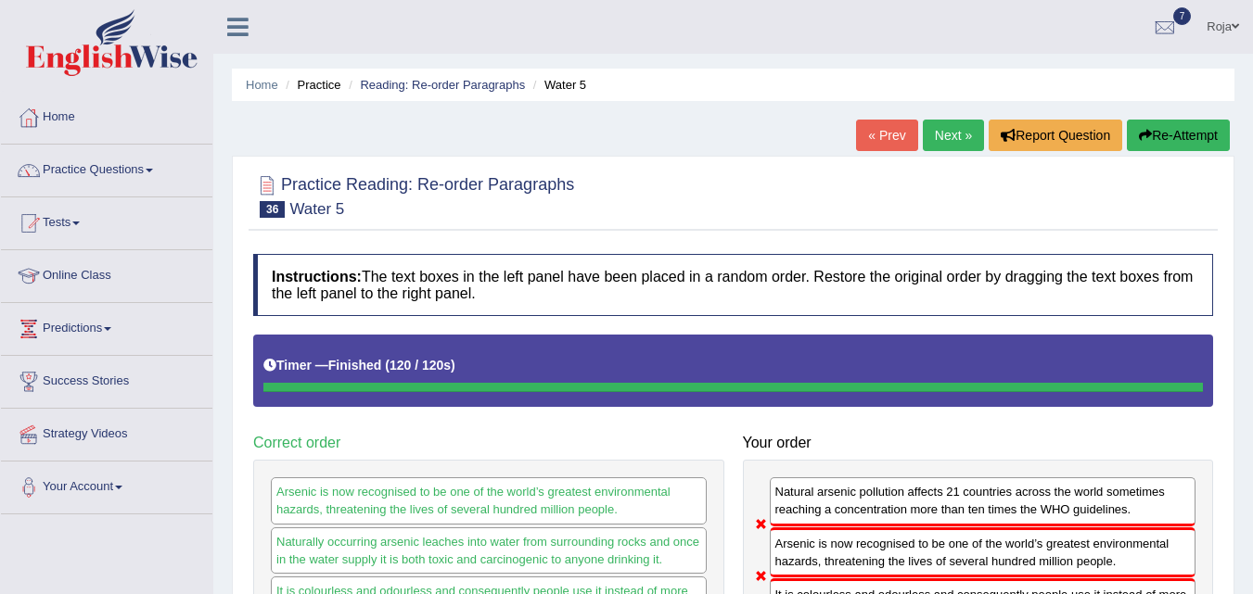
click at [950, 122] on link "Next »" at bounding box center [953, 136] width 61 height 32
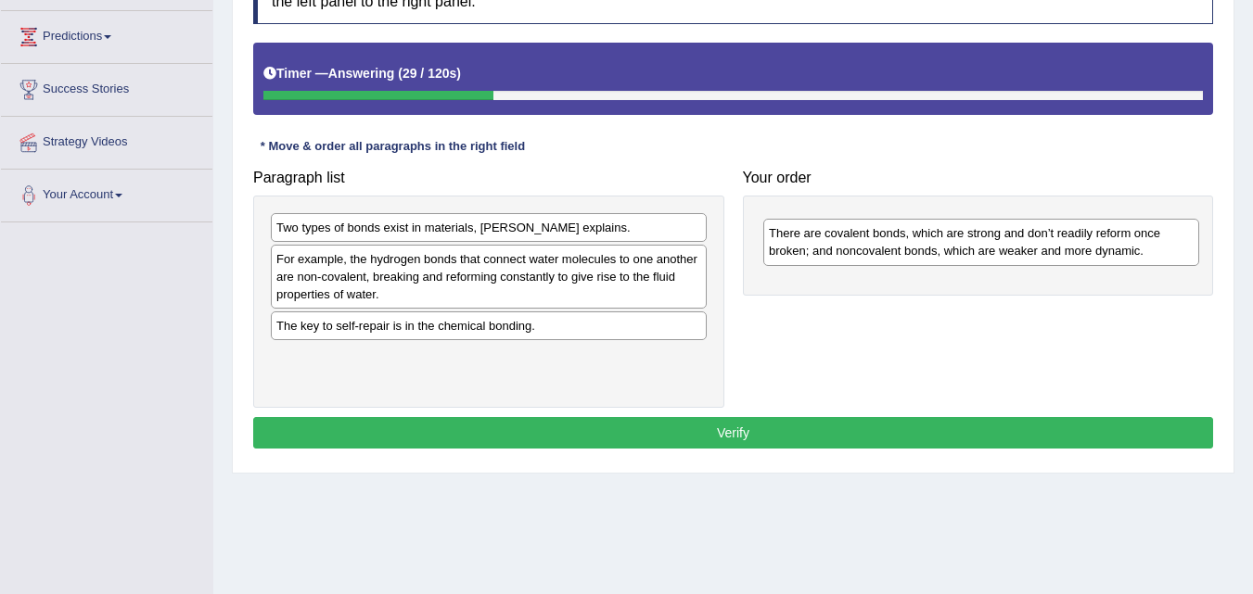
drag, startPoint x: 619, startPoint y: 380, endPoint x: 1113, endPoint y: 257, distance: 508.5
click at [1113, 257] on div "There are covalent bonds, which are strong and don’t readily reform once broken…" at bounding box center [981, 242] width 436 height 46
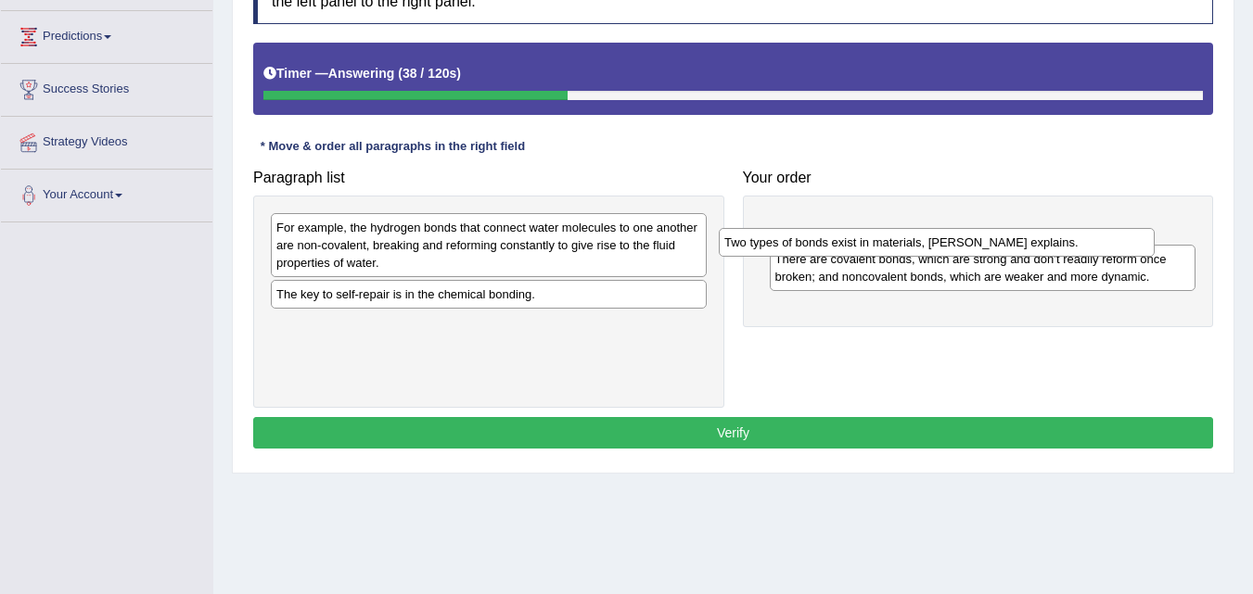
drag, startPoint x: 631, startPoint y: 231, endPoint x: 1078, endPoint y: 245, distance: 448.1
click at [1078, 245] on div "Two types of bonds exist in materials, [PERSON_NAME] explains." at bounding box center [937, 242] width 436 height 29
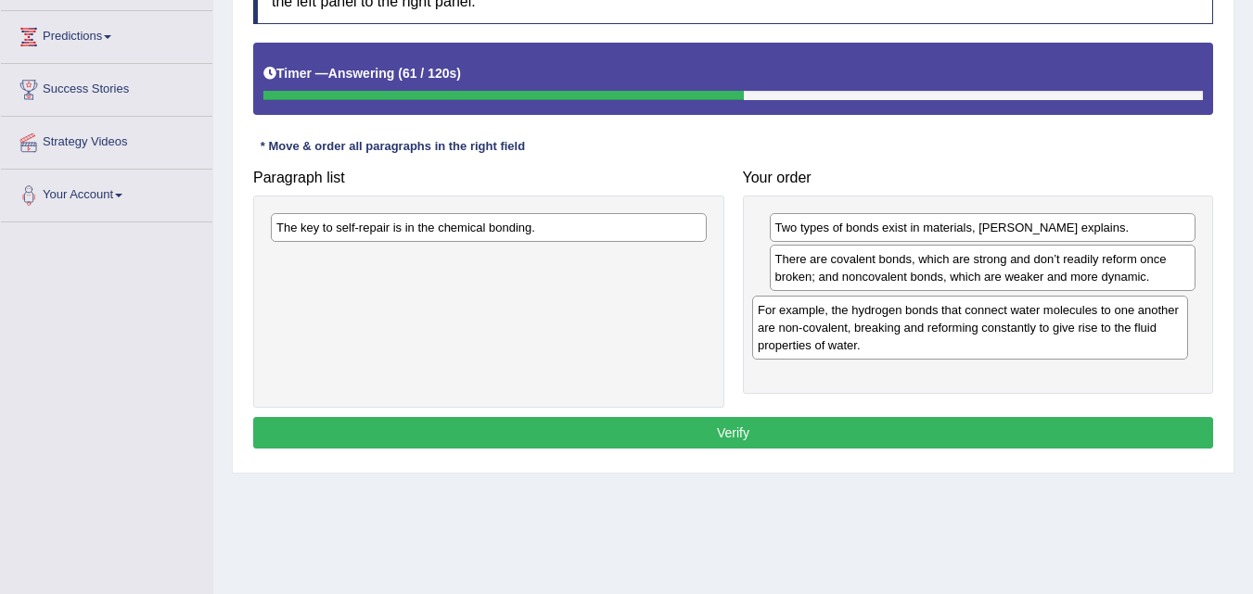
drag, startPoint x: 632, startPoint y: 269, endPoint x: 1119, endPoint y: 351, distance: 493.7
click at [1119, 351] on div "For example, the hydrogen bonds that connect water molecules to one another are…" at bounding box center [970, 328] width 436 height 64
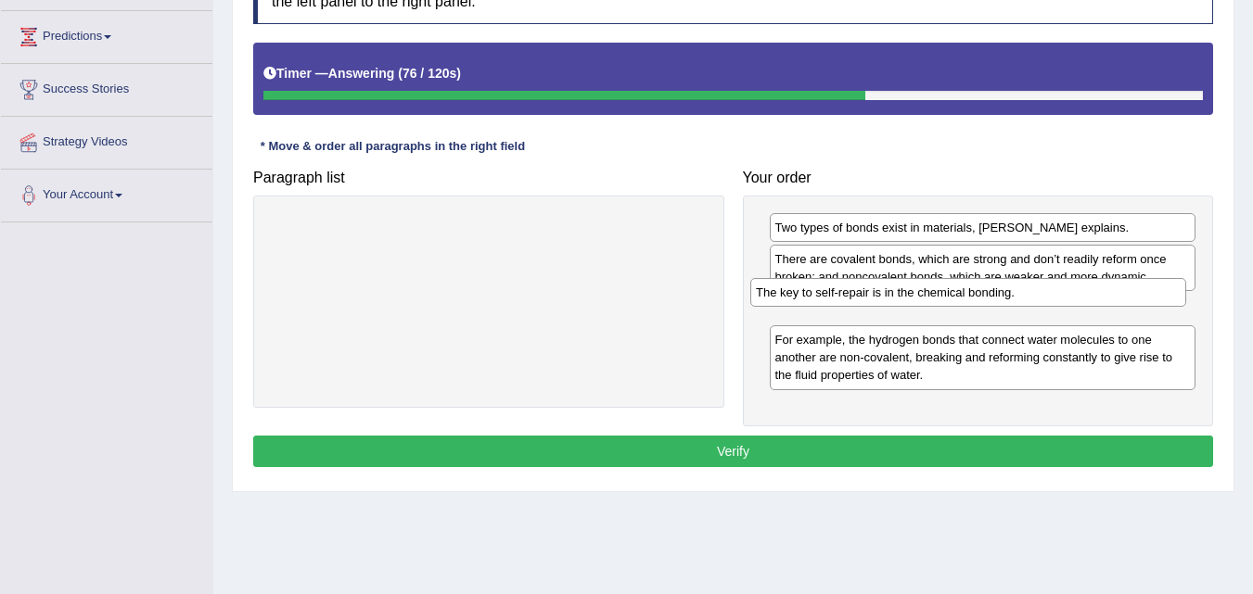
drag, startPoint x: 502, startPoint y: 238, endPoint x: 987, endPoint y: 309, distance: 490.0
click at [987, 307] on div "The key to self-repair is in the chemical bonding." at bounding box center [968, 292] width 436 height 29
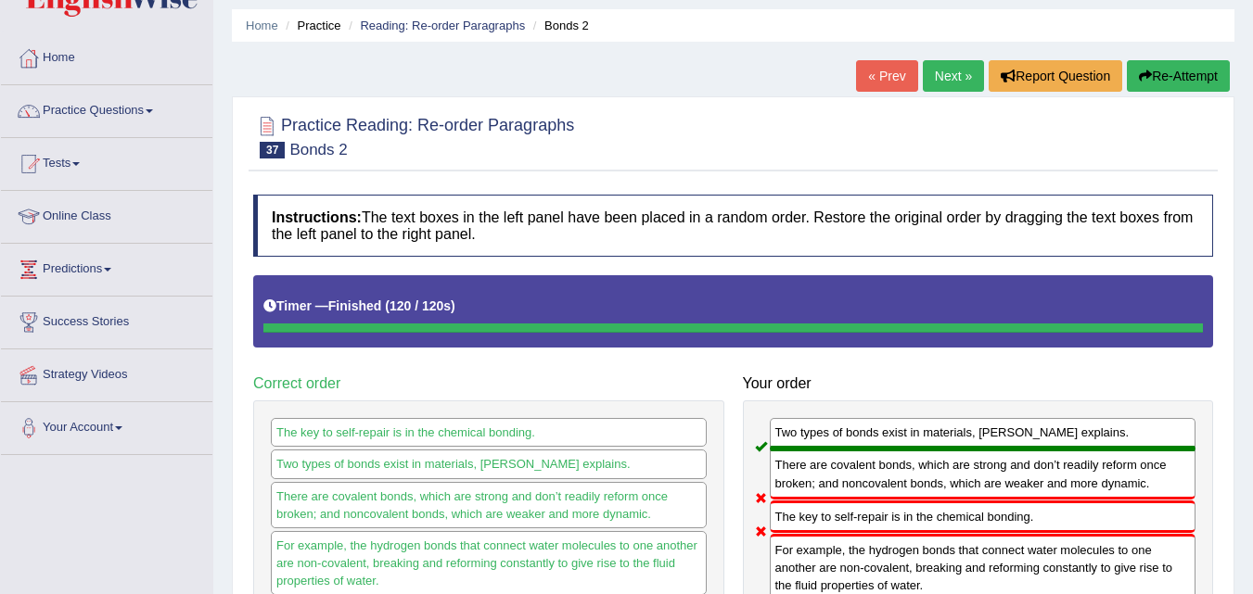
scroll to position [53, 0]
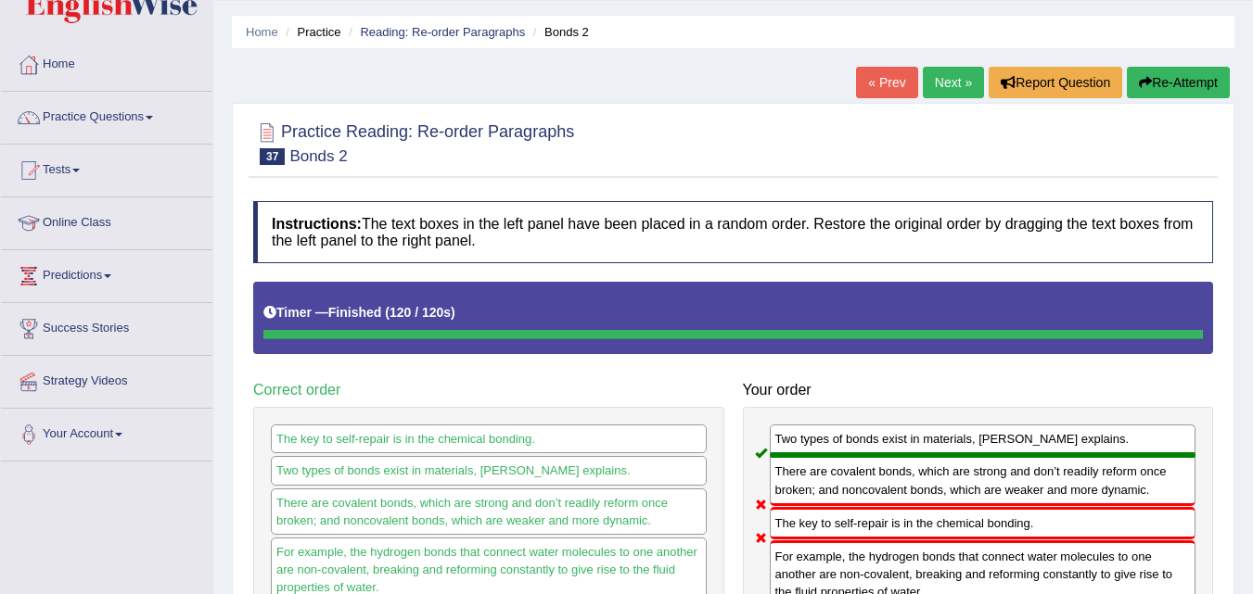
click at [938, 91] on link "Next »" at bounding box center [953, 83] width 61 height 32
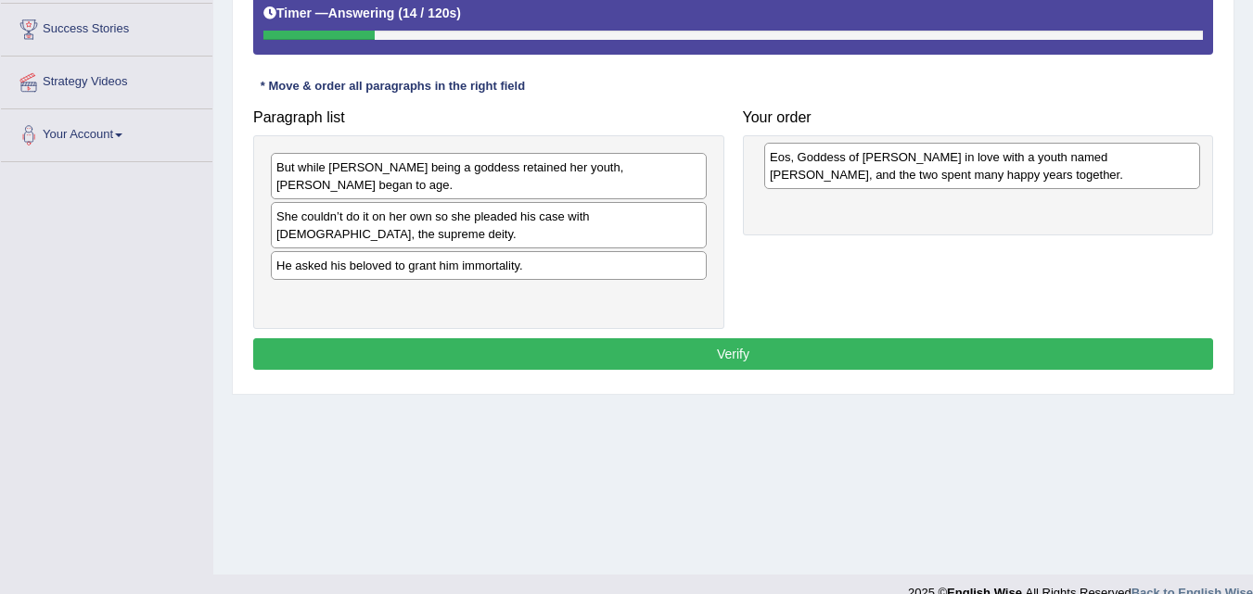
drag, startPoint x: 515, startPoint y: 292, endPoint x: 1005, endPoint y: 172, distance: 504.9
click at [1005, 172] on div "Eos, Goddess of [PERSON_NAME] in love with a youth named [PERSON_NAME], and the…" at bounding box center [982, 166] width 436 height 46
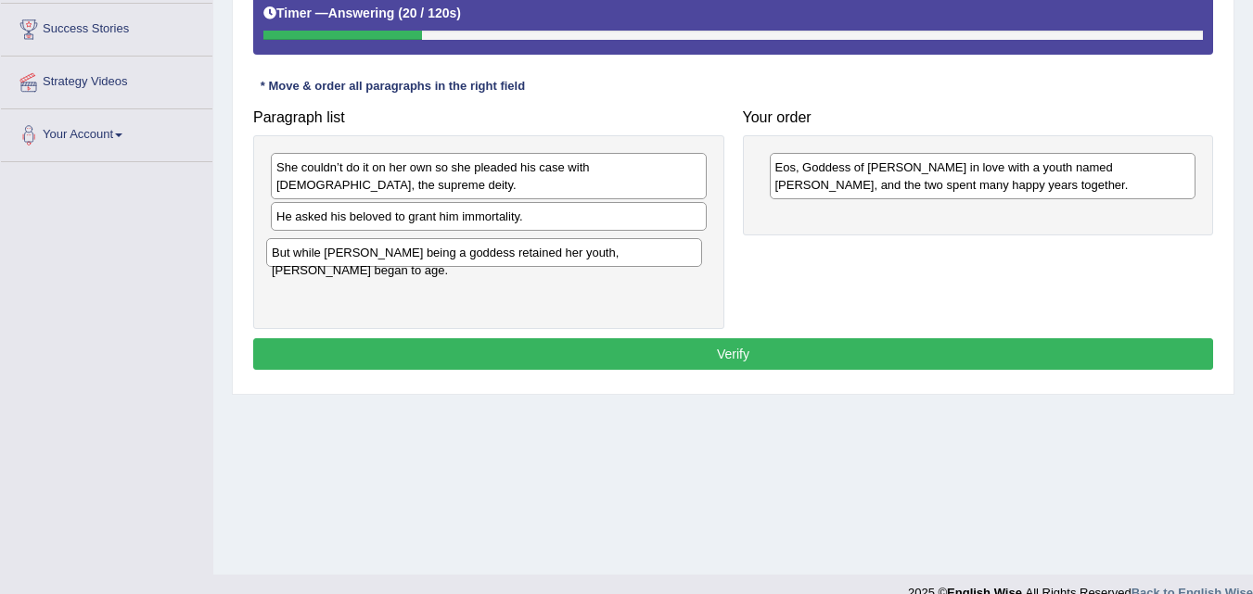
drag, startPoint x: 582, startPoint y: 176, endPoint x: 578, endPoint y: 261, distance: 85.4
click at [578, 261] on div "But while [PERSON_NAME] being a goddess retained her youth, [PERSON_NAME] began…" at bounding box center [484, 252] width 436 height 29
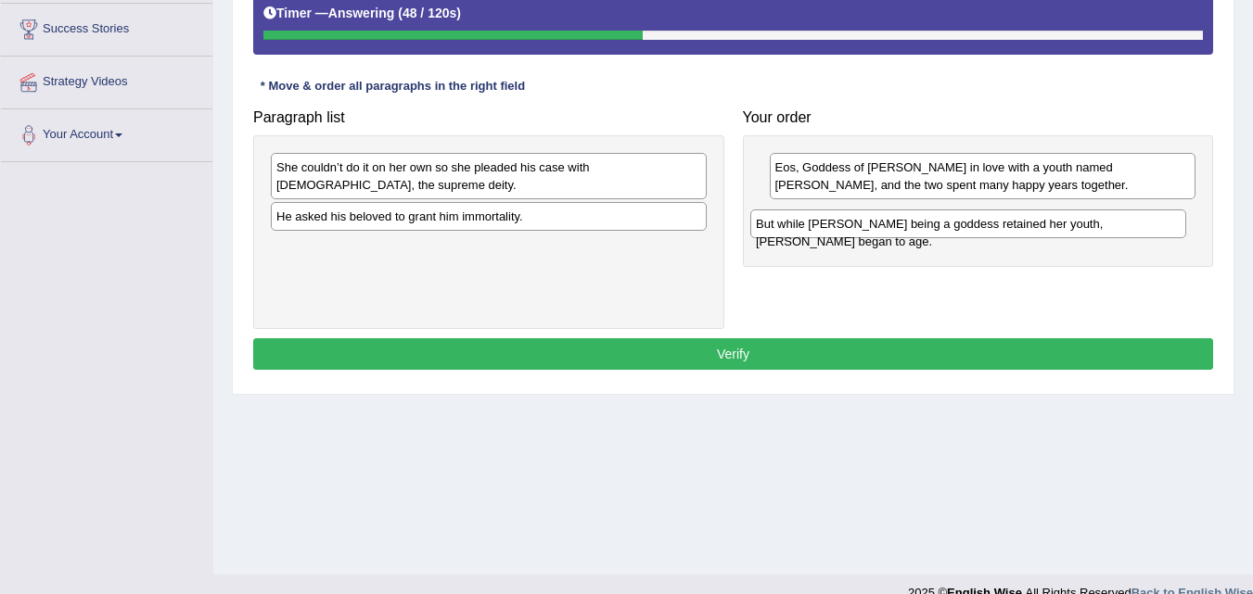
drag, startPoint x: 577, startPoint y: 251, endPoint x: 1059, endPoint y: 227, distance: 482.8
click at [1059, 227] on div "But while Eos being a goddess retained her youth, Tithonius began to age." at bounding box center [968, 224] width 436 height 29
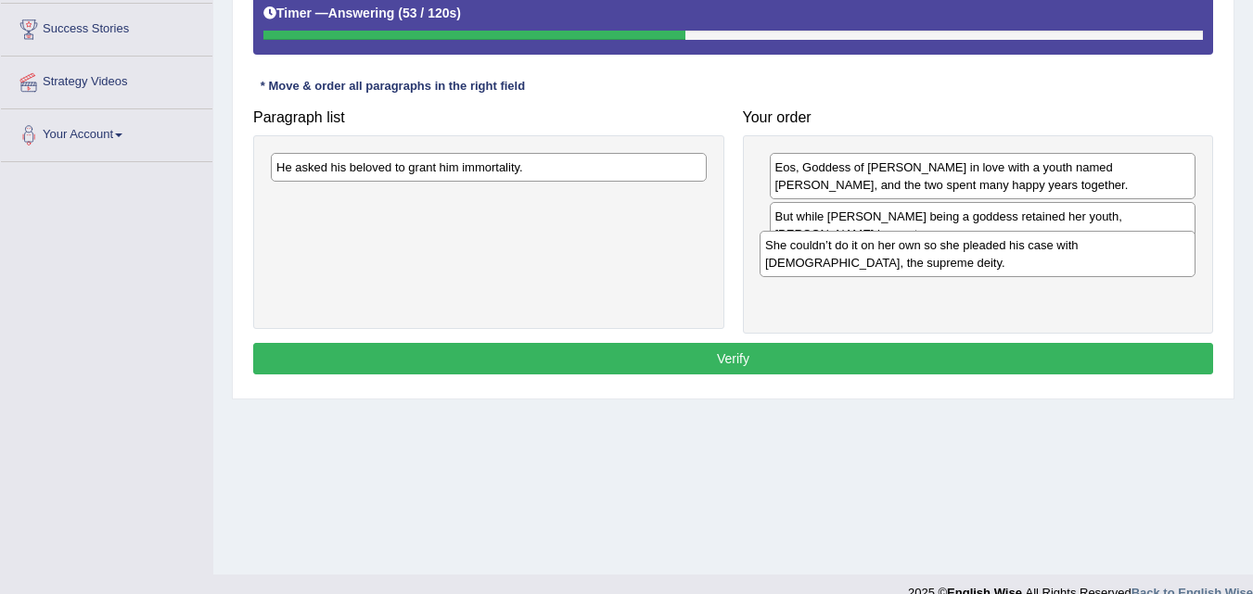
drag, startPoint x: 604, startPoint y: 192, endPoint x: 1092, endPoint y: 270, distance: 494.8
click at [1092, 270] on div "She couldn’t do it on her own so she pleaded his case with Zeus, the supreme de…" at bounding box center [977, 254] width 436 height 46
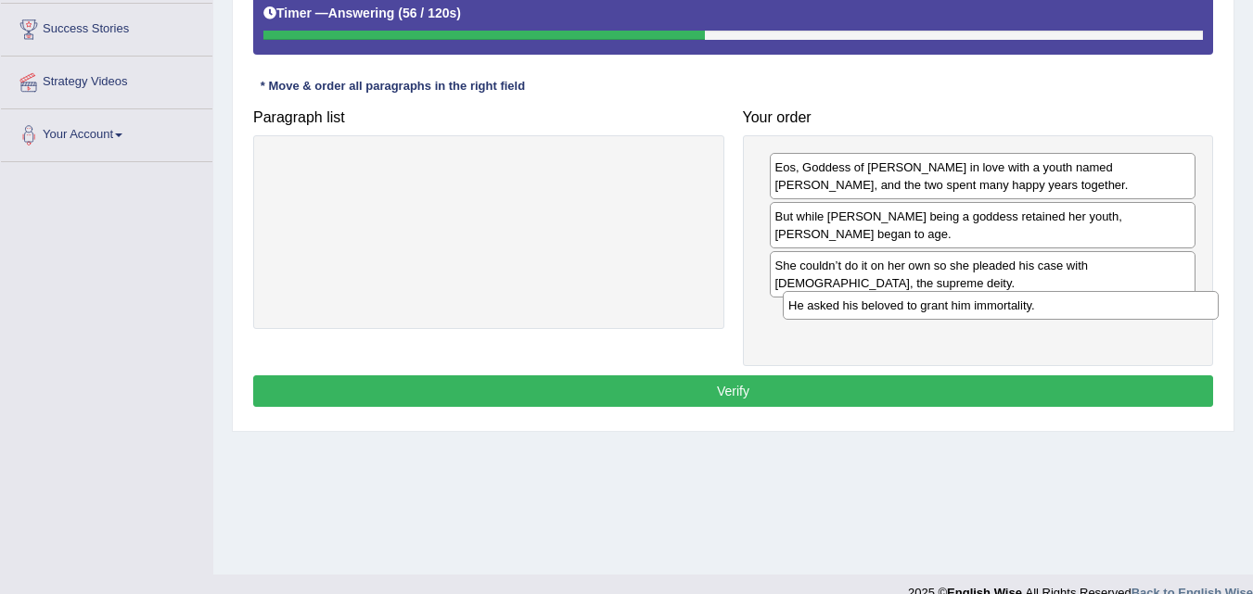
drag, startPoint x: 616, startPoint y: 172, endPoint x: 1128, endPoint y: 303, distance: 529.4
click at [1128, 303] on div "He asked his beloved to grant him immortality." at bounding box center [1001, 305] width 436 height 29
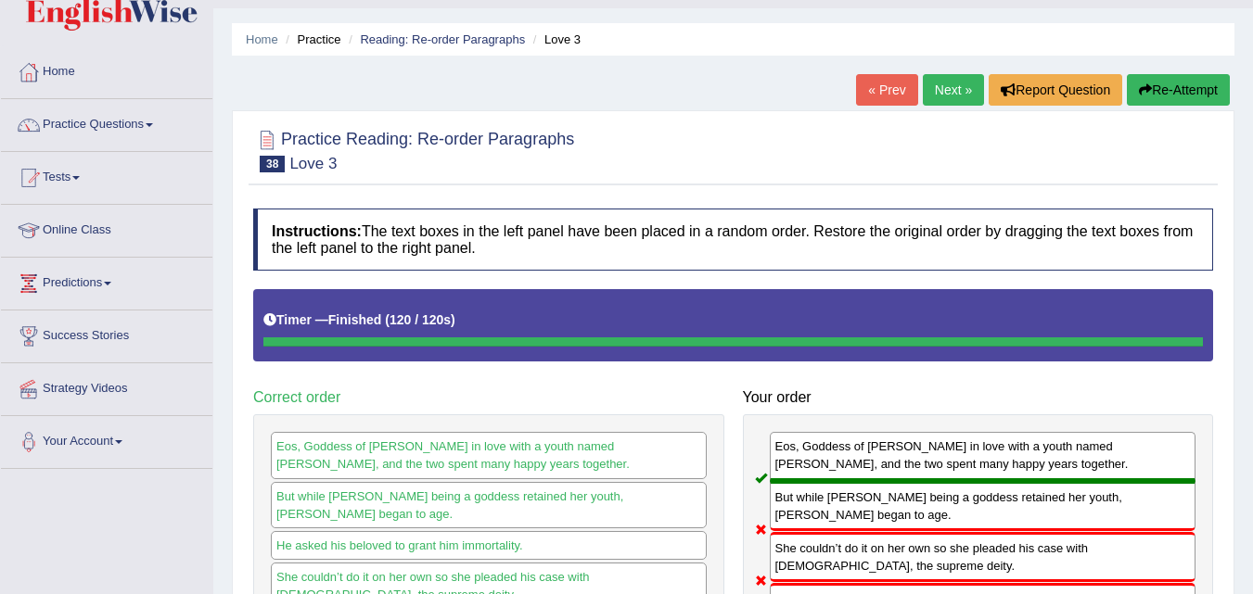
scroll to position [55, 0]
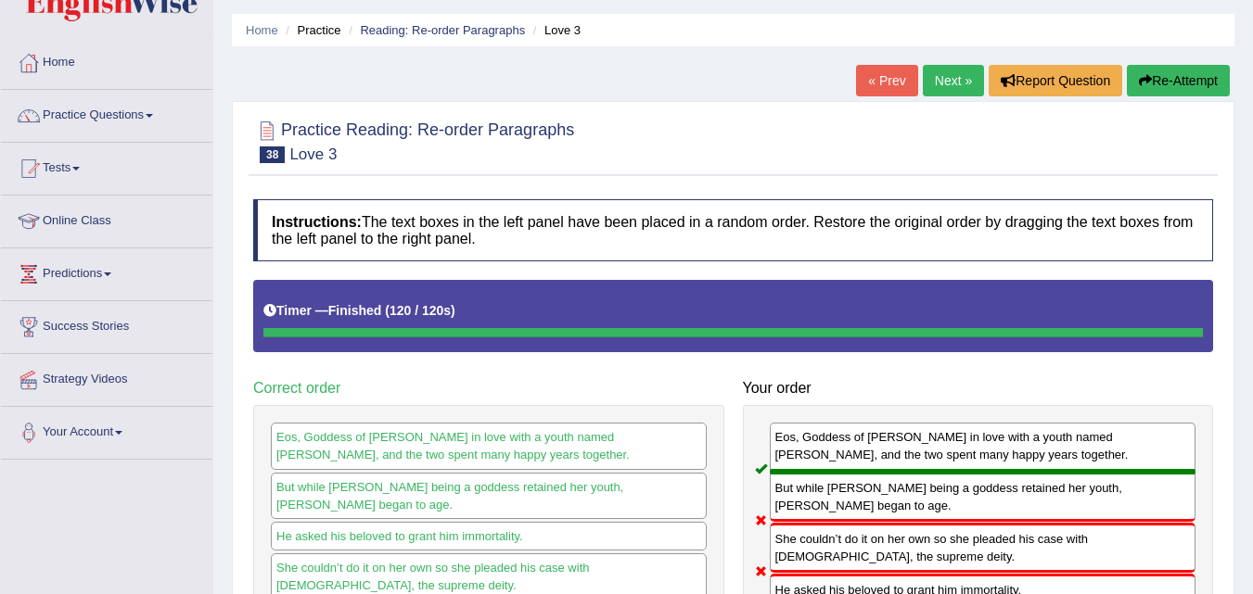
click at [957, 90] on link "Next »" at bounding box center [953, 81] width 61 height 32
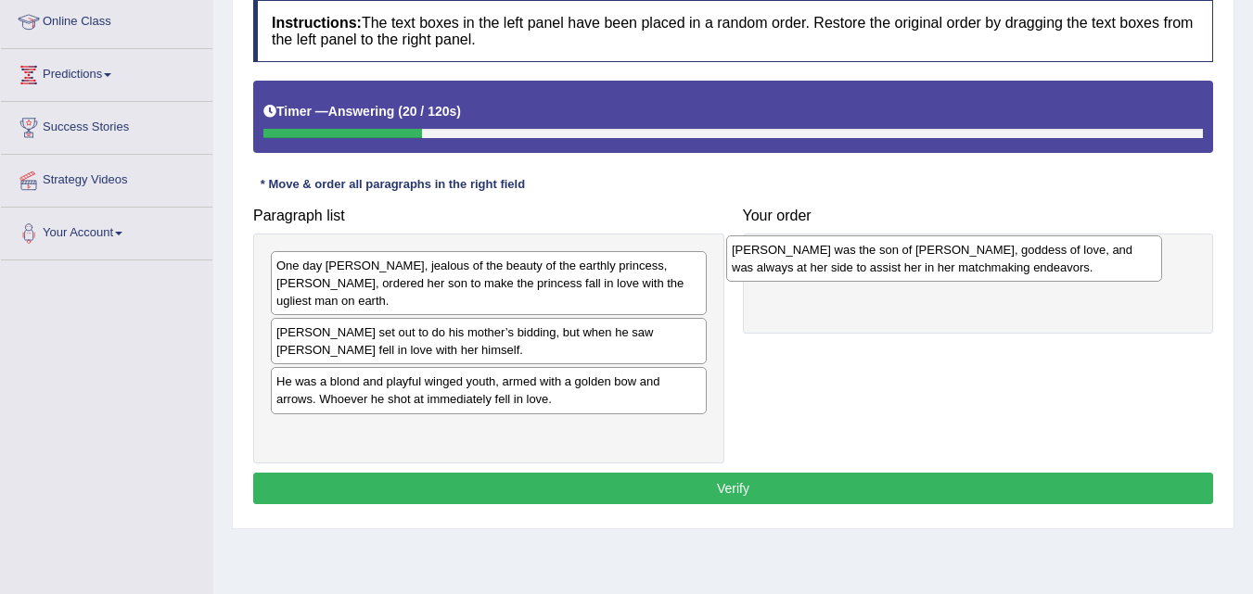
drag, startPoint x: 598, startPoint y: 362, endPoint x: 1054, endPoint y: 248, distance: 470.2
click at [1054, 248] on div "[PERSON_NAME] was the son of [PERSON_NAME], goddess of love, and was always at …" at bounding box center [944, 259] width 436 height 46
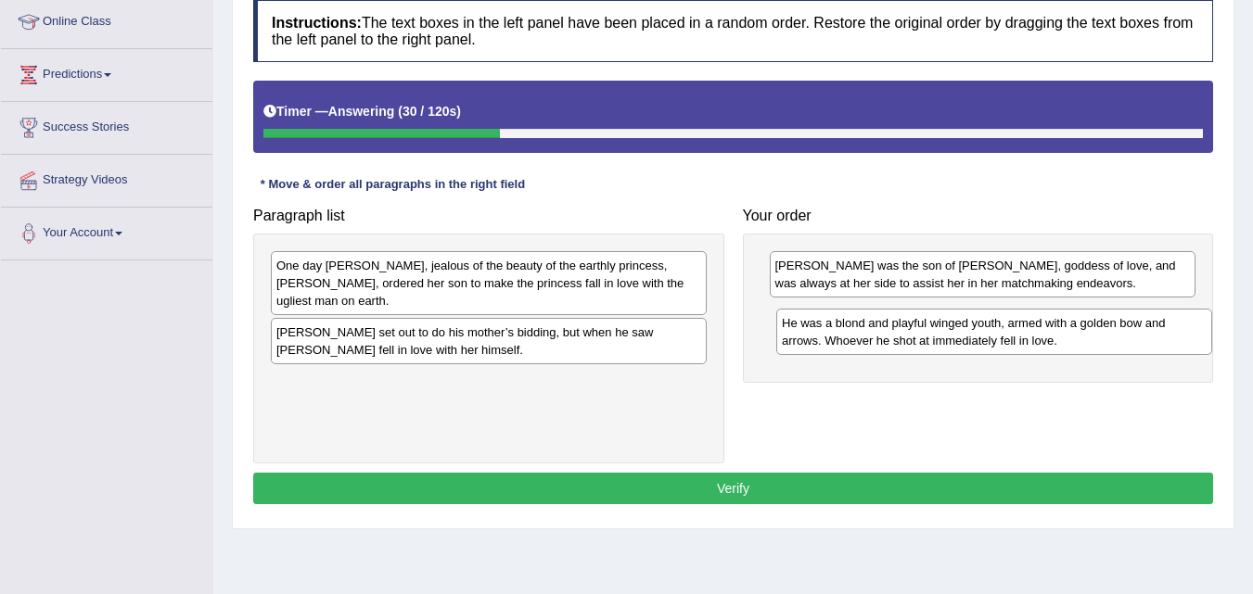
drag, startPoint x: 428, startPoint y: 375, endPoint x: 926, endPoint y: 329, distance: 500.0
click at [926, 329] on div "He was a blond and playful winged youth, armed with a golden bow and arrows. Wh…" at bounding box center [994, 332] width 436 height 46
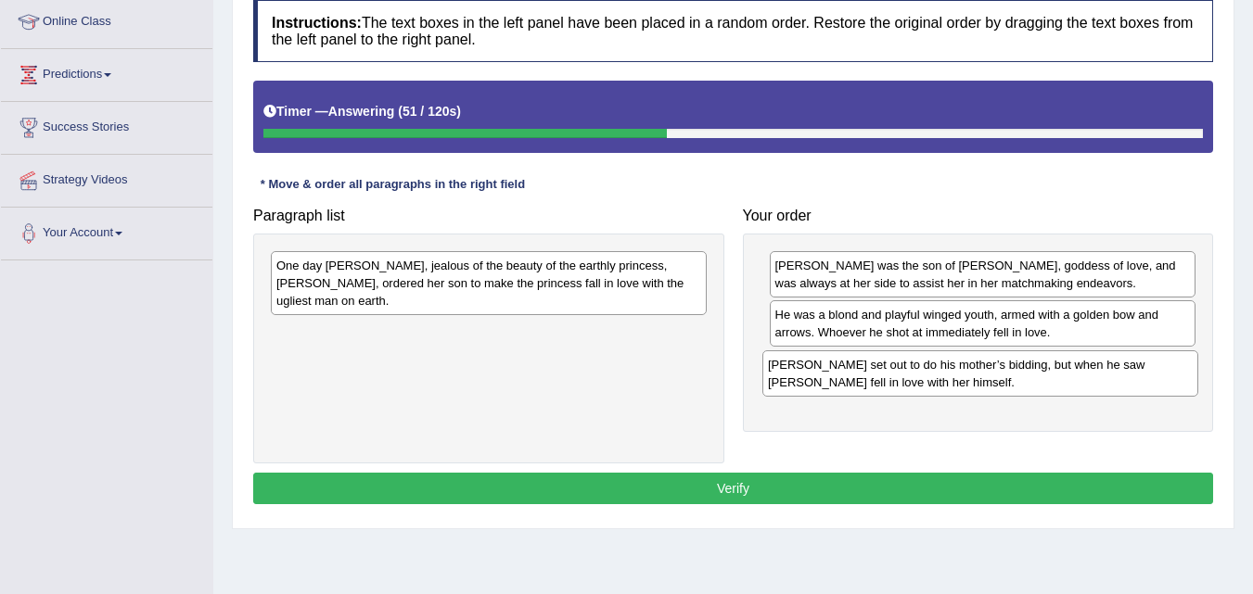
drag, startPoint x: 341, startPoint y: 318, endPoint x: 831, endPoint y: 368, distance: 492.1
click at [831, 368] on div "Eros set out to do his mother’s bidding, but when he saw Psyche fell in love wi…" at bounding box center [980, 373] width 436 height 46
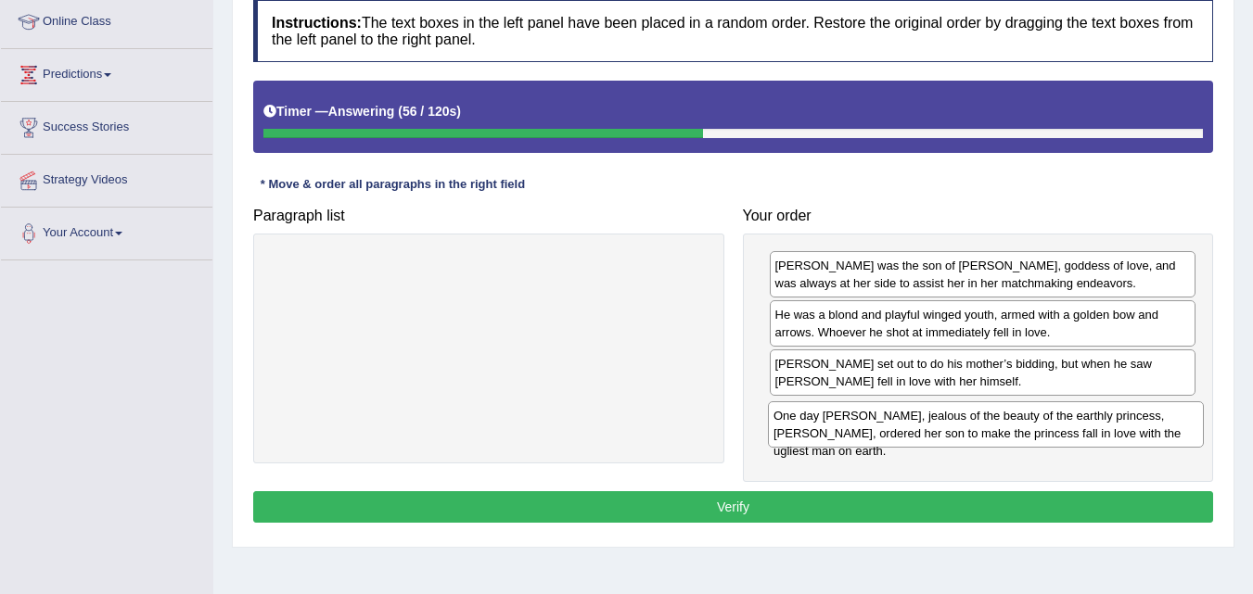
drag, startPoint x: 377, startPoint y: 286, endPoint x: 874, endPoint y: 436, distance: 519.2
click at [874, 436] on div "One day Aphrodite, jealous of the beauty of the earthly princess, Psyche, order…" at bounding box center [986, 424] width 436 height 46
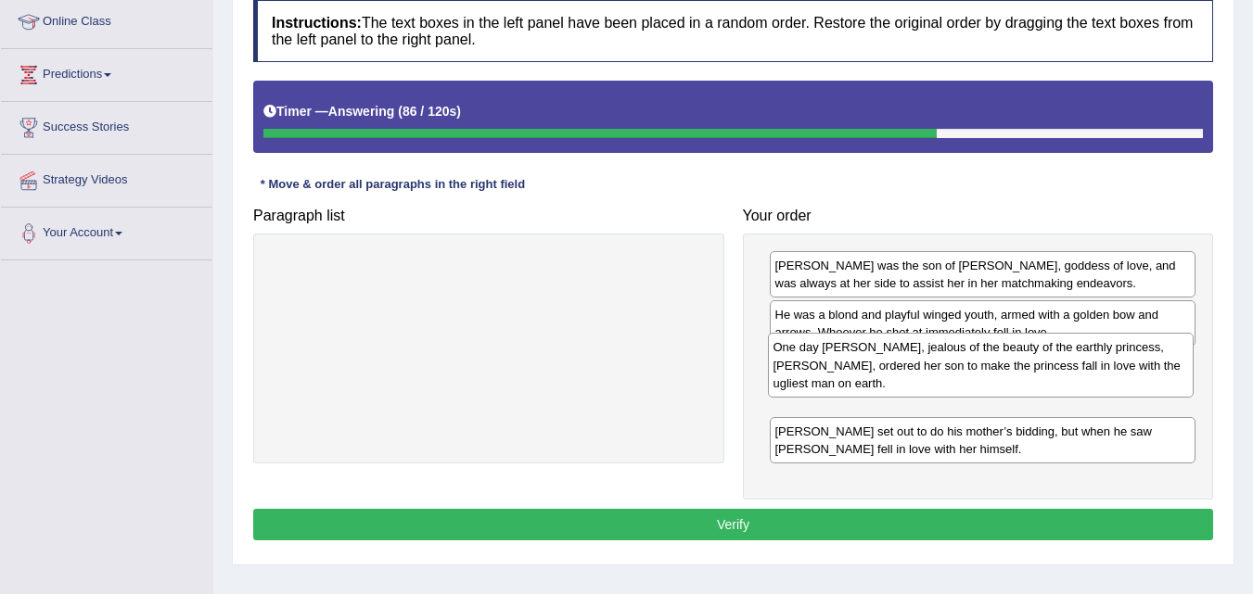
drag, startPoint x: 840, startPoint y: 447, endPoint x: 836, endPoint y: 387, distance: 60.4
click at [836, 387] on div "One day Aphrodite, jealous of the beauty of the earthly princess, Psyche, order…" at bounding box center [981, 365] width 427 height 64
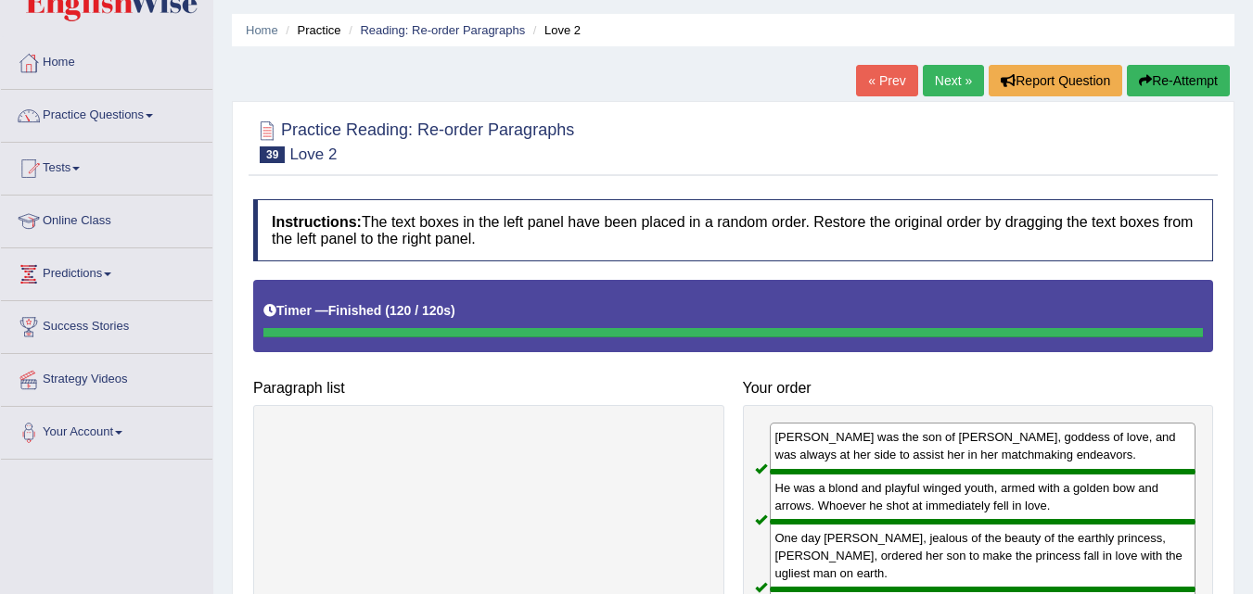
scroll to position [50, 0]
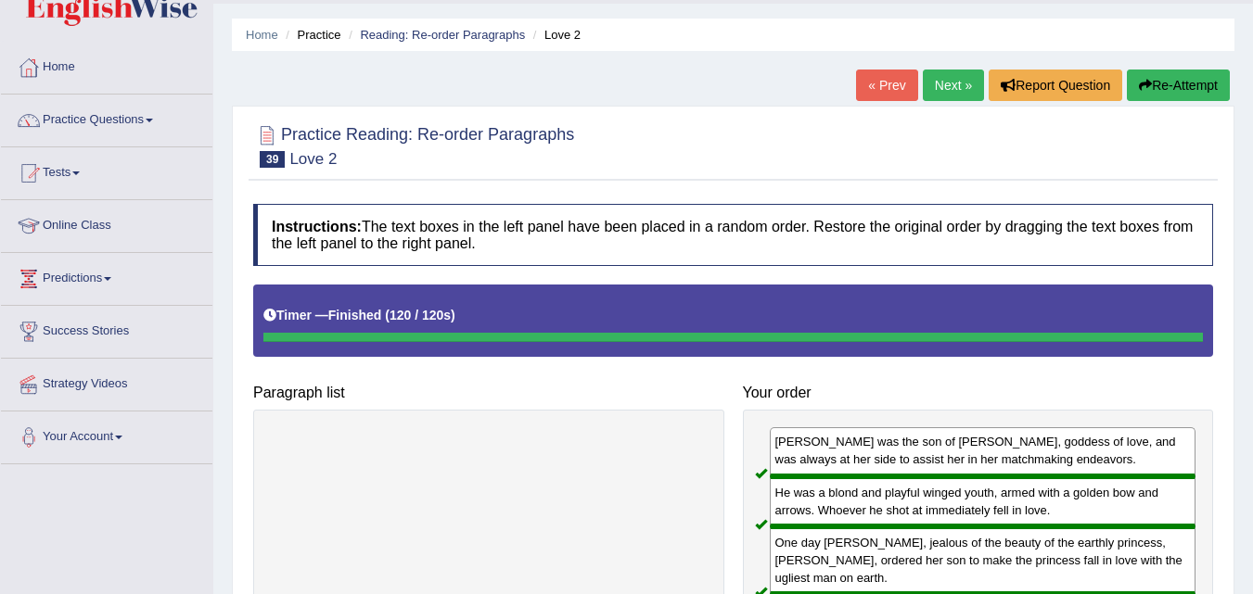
click at [940, 87] on link "Next »" at bounding box center [953, 86] width 61 height 32
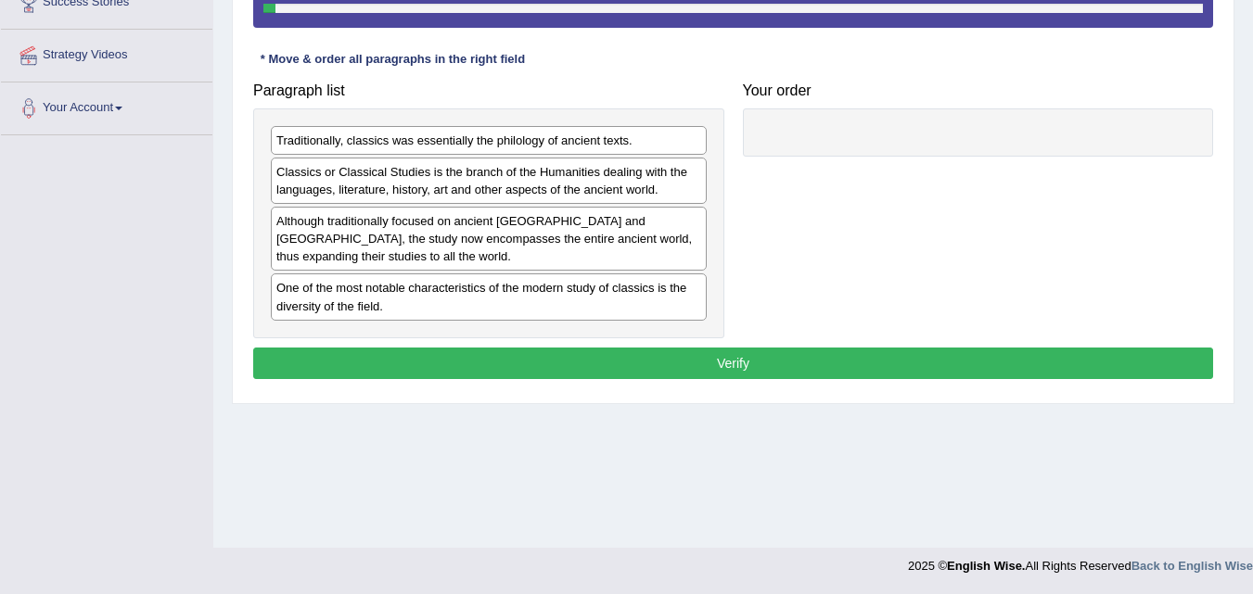
scroll to position [379, 0]
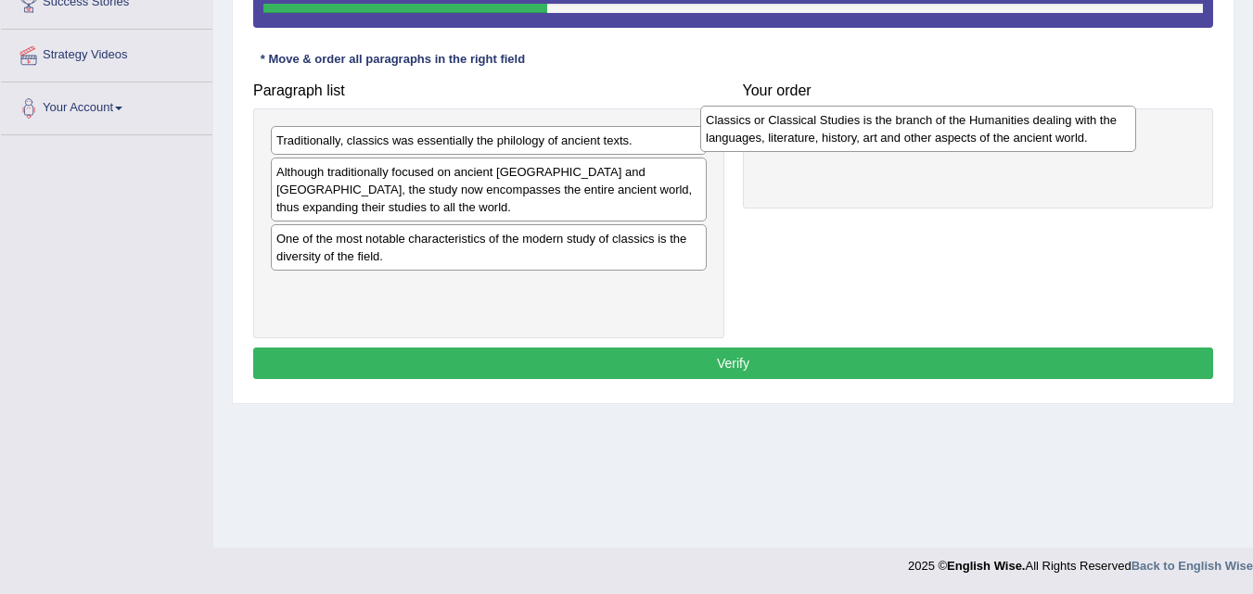
drag, startPoint x: 560, startPoint y: 182, endPoint x: 990, endPoint y: 139, distance: 432.3
click at [990, 139] on div "Classics or Classical Studies is the branch of the Humanities dealing with the …" at bounding box center [918, 129] width 436 height 46
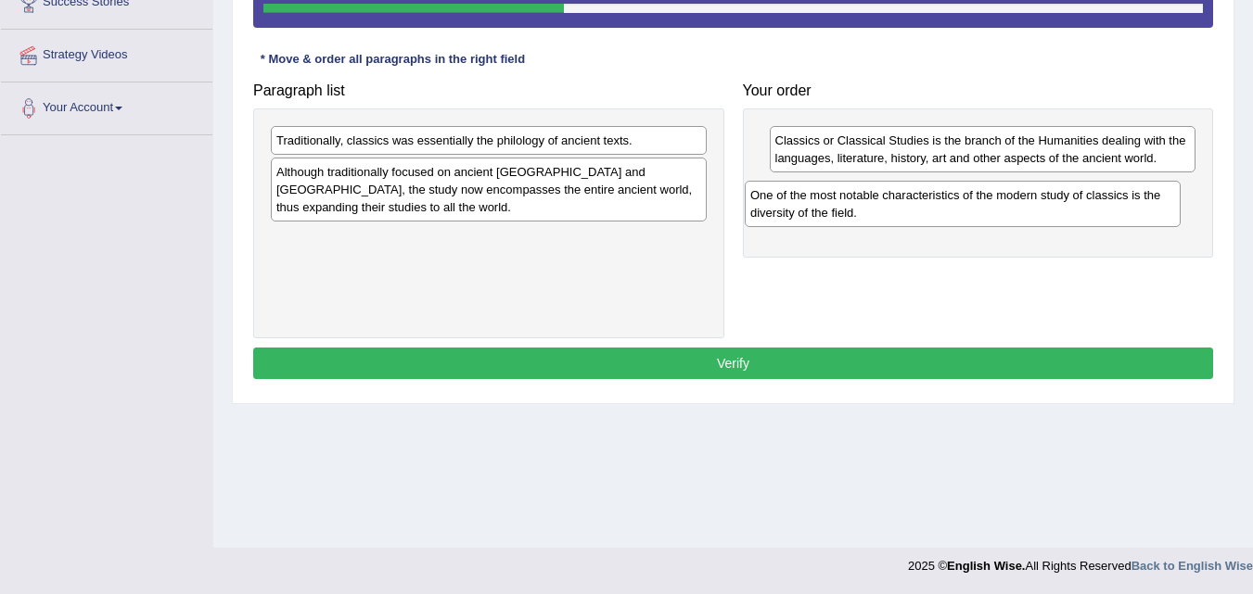
drag, startPoint x: 471, startPoint y: 254, endPoint x: 946, endPoint y: 210, distance: 476.7
click at [946, 210] on div "One of the most notable characteristics of the modern study of classics is the …" at bounding box center [963, 204] width 436 height 46
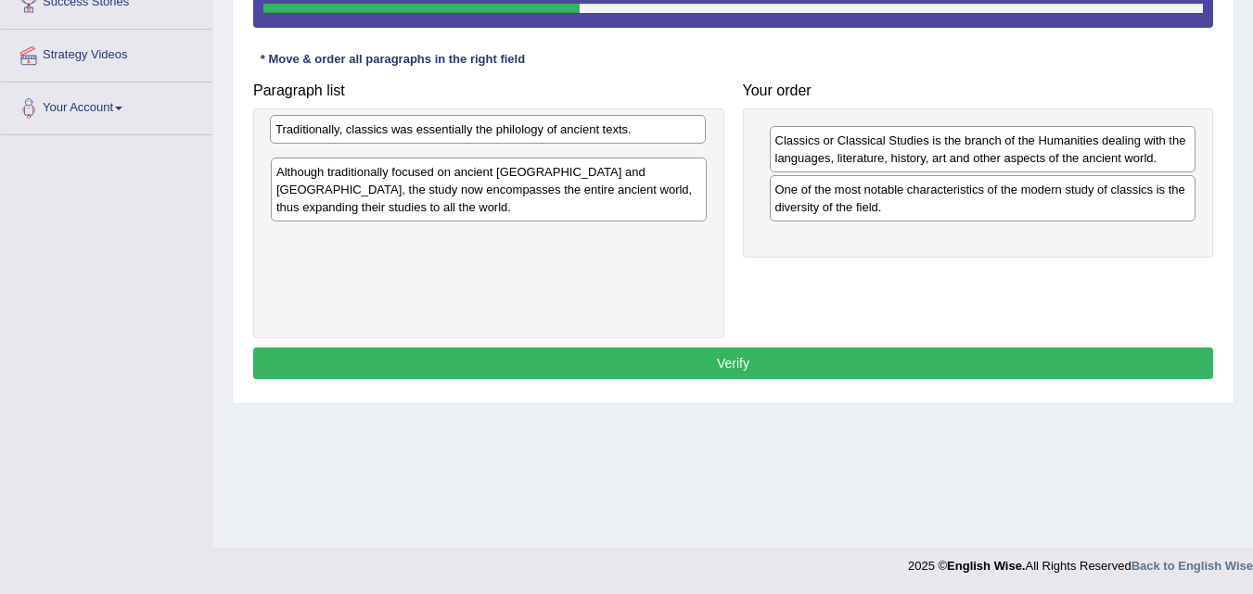
drag, startPoint x: 431, startPoint y: 154, endPoint x: 430, endPoint y: 141, distance: 13.0
click at [430, 141] on div "Traditionally, classics was essentially the philology of ancient texts." at bounding box center [488, 129] width 436 height 29
click at [430, 141] on div "Traditionally, classics was essentially the philology of ancient texts." at bounding box center [489, 138] width 436 height 29
drag, startPoint x: 430, startPoint y: 141, endPoint x: 517, endPoint y: 147, distance: 87.4
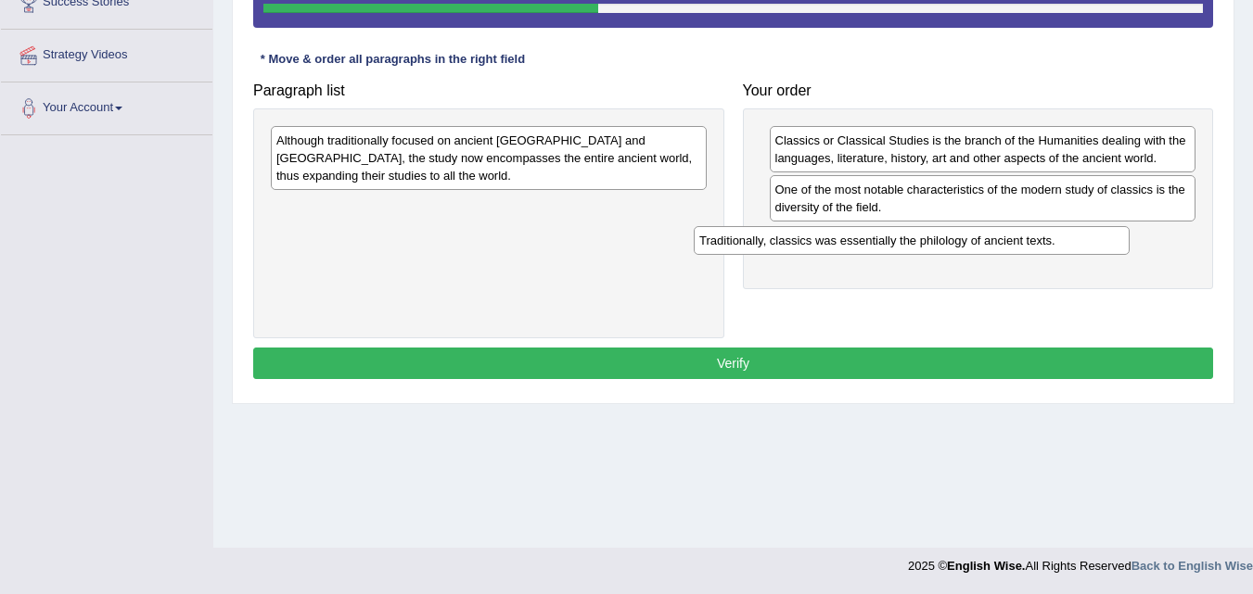
drag, startPoint x: 517, startPoint y: 147, endPoint x: 970, endPoint y: 248, distance: 463.4
click at [970, 248] on div "Traditionally, classics was essentially the philology of ancient texts." at bounding box center [912, 240] width 436 height 29
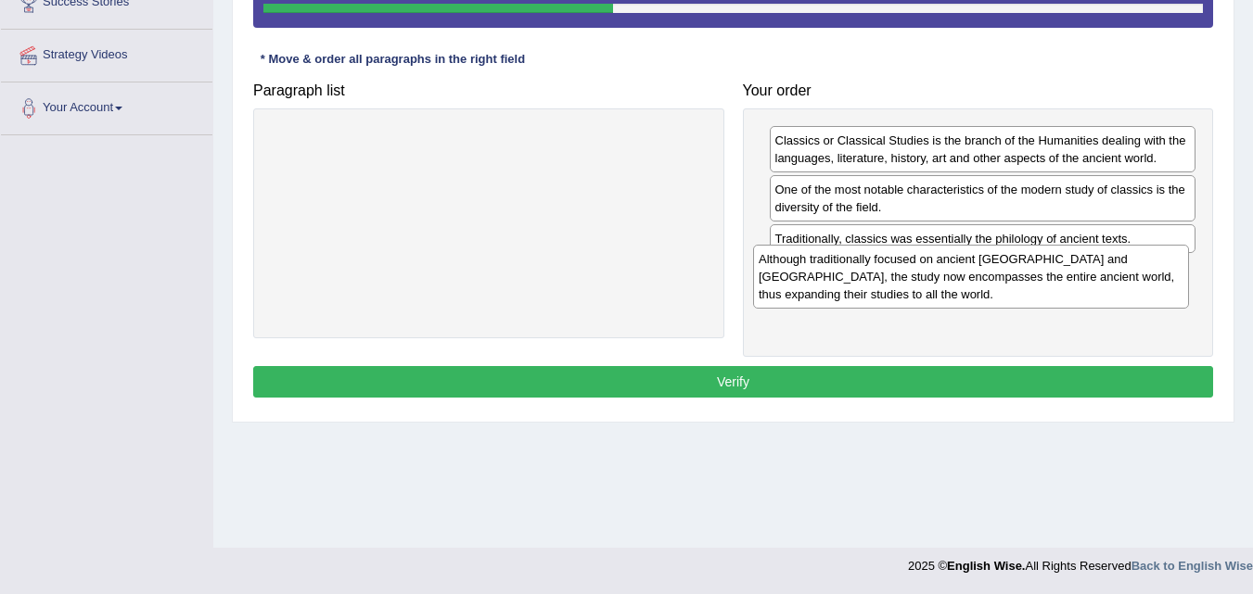
drag, startPoint x: 537, startPoint y: 147, endPoint x: 1025, endPoint y: 265, distance: 501.7
click at [1025, 265] on div "Although traditionally focused on ancient Greece and Rome, the study now encomp…" at bounding box center [971, 277] width 436 height 64
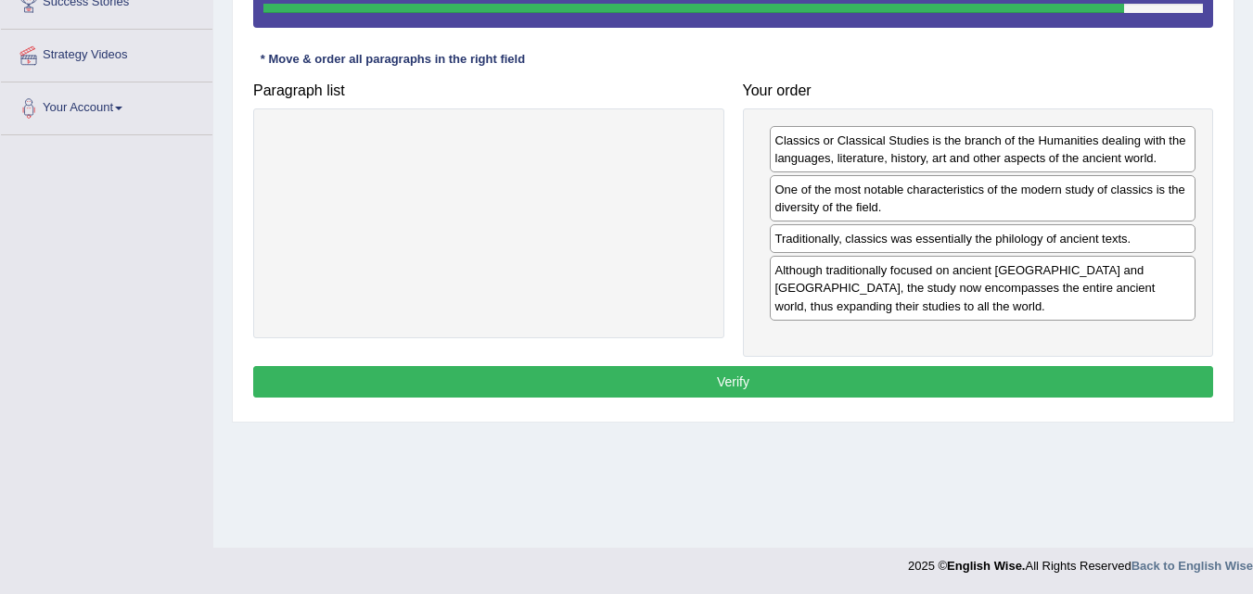
click at [787, 385] on button "Verify" at bounding box center [733, 382] width 960 height 32
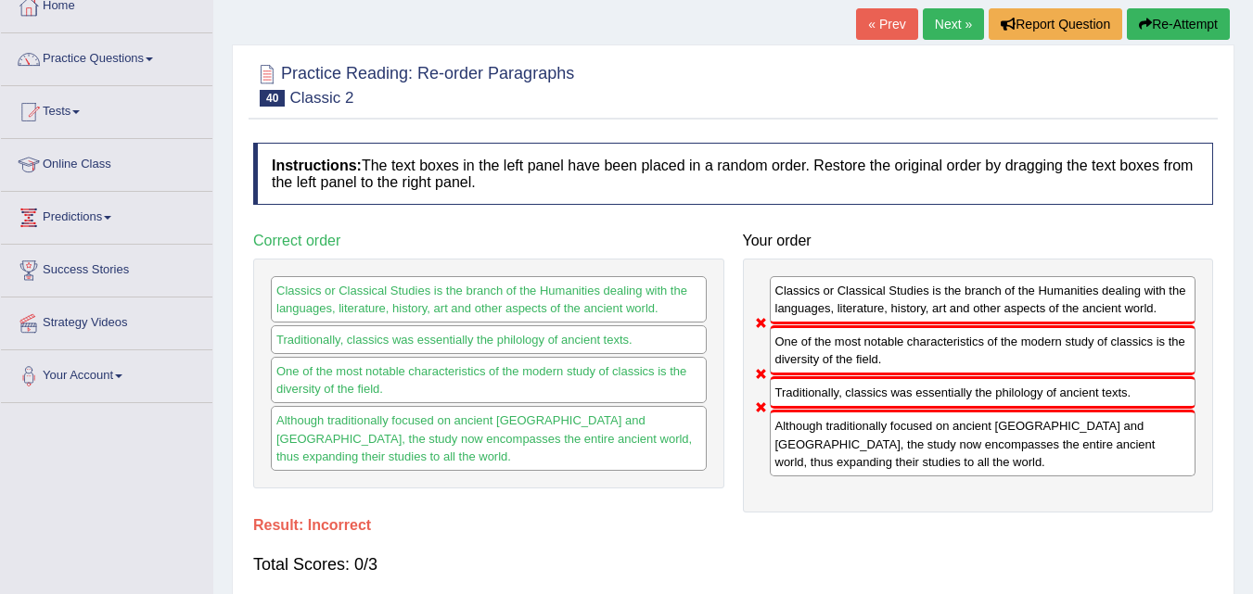
scroll to position [109, 0]
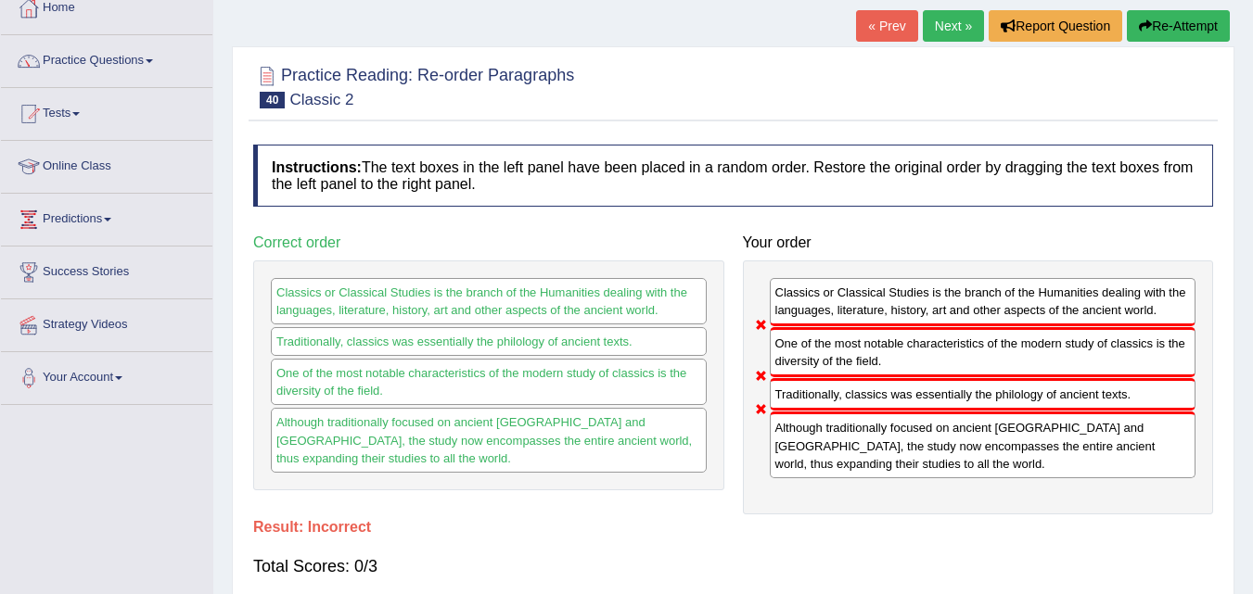
drag, startPoint x: 1234, startPoint y: 236, endPoint x: 1251, endPoint y: 346, distance: 111.6
click at [1251, 346] on div "Home Practice Reading: Re-order Paragraphs Classic 2 « Prev Next » Report Quest…" at bounding box center [732, 354] width 1039 height 927
drag, startPoint x: 1251, startPoint y: 346, endPoint x: 1266, endPoint y: 503, distance: 158.3
click at [1252, 485] on html "Toggle navigation Home Practice Questions Speaking Practice Read Aloud Repeat S…" at bounding box center [626, 188] width 1253 height 594
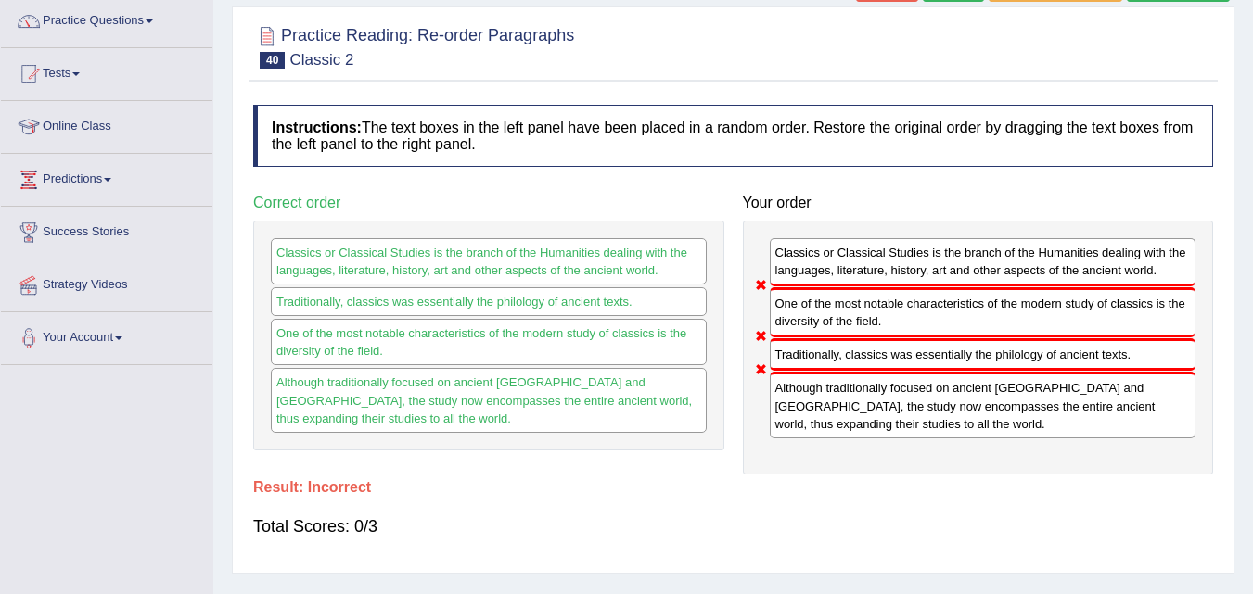
scroll to position [112, 0]
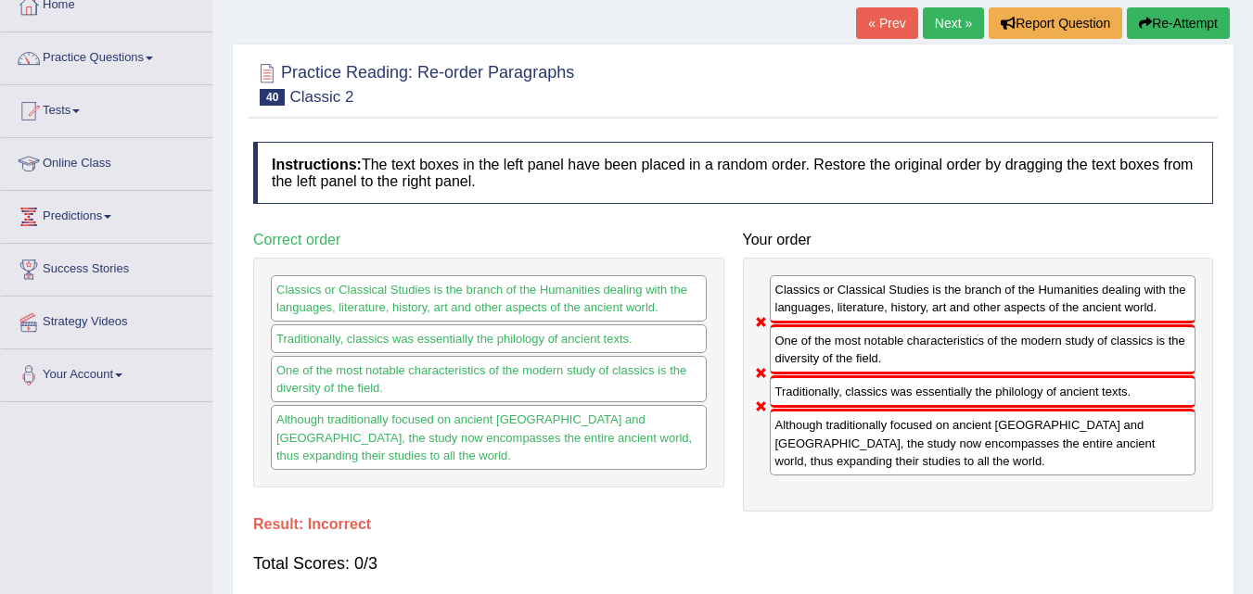
drag, startPoint x: 1249, startPoint y: 171, endPoint x: 1245, endPoint y: 212, distance: 41.9
click at [1245, 212] on div "Home Practice Reading: Re-order Paragraphs Classic 2 « Prev Next » Report Quest…" at bounding box center [732, 351] width 1039 height 927
drag, startPoint x: 1245, startPoint y: 212, endPoint x: 1259, endPoint y: 206, distance: 15.3
click at [1252, 206] on html "Toggle navigation Home Practice Questions Speaking Practice Read Aloud Repeat S…" at bounding box center [626, 185] width 1253 height 594
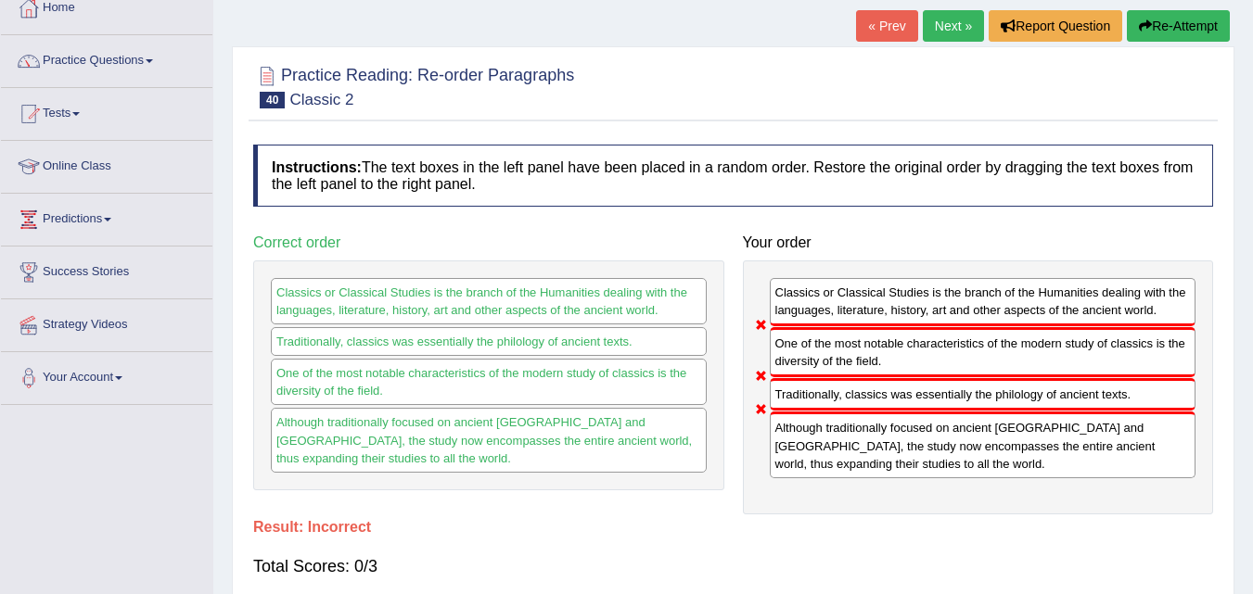
scroll to position [114, 0]
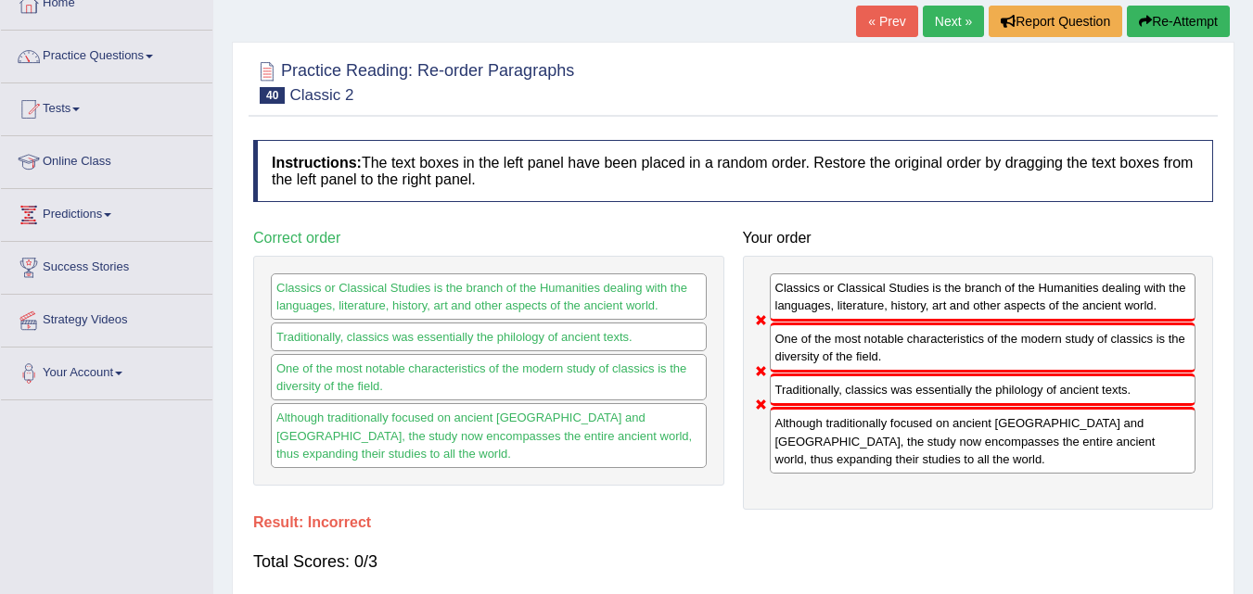
click at [951, 32] on link "Next »" at bounding box center [953, 22] width 61 height 32
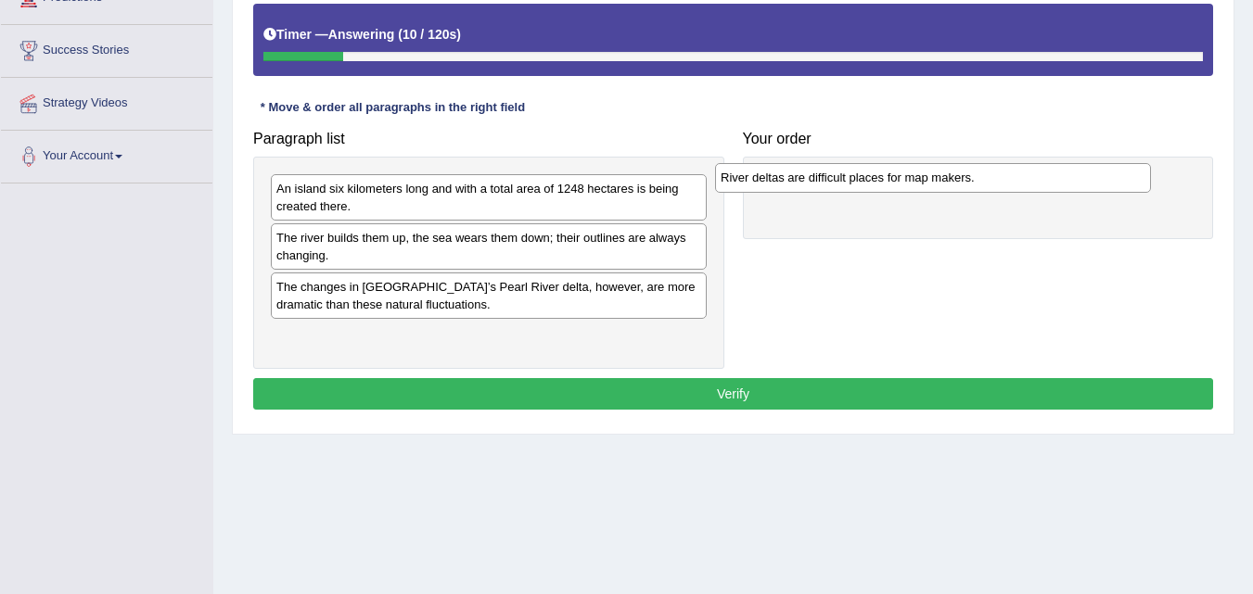
drag, startPoint x: 441, startPoint y: 334, endPoint x: 900, endPoint y: 175, distance: 485.6
click at [900, 175] on div "River deltas are difficult places for map makers." at bounding box center [933, 177] width 436 height 29
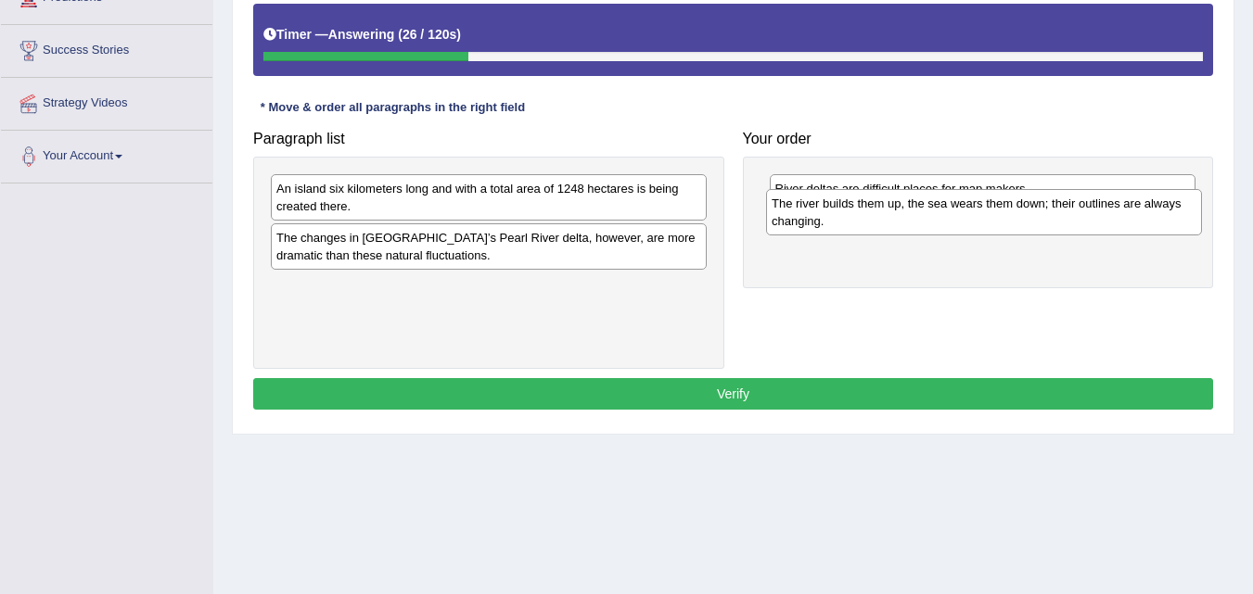
drag, startPoint x: 400, startPoint y: 251, endPoint x: 895, endPoint y: 225, distance: 495.8
click at [895, 225] on div "The river builds them up, the sea wears them down; their outlines are always ch…" at bounding box center [984, 212] width 436 height 46
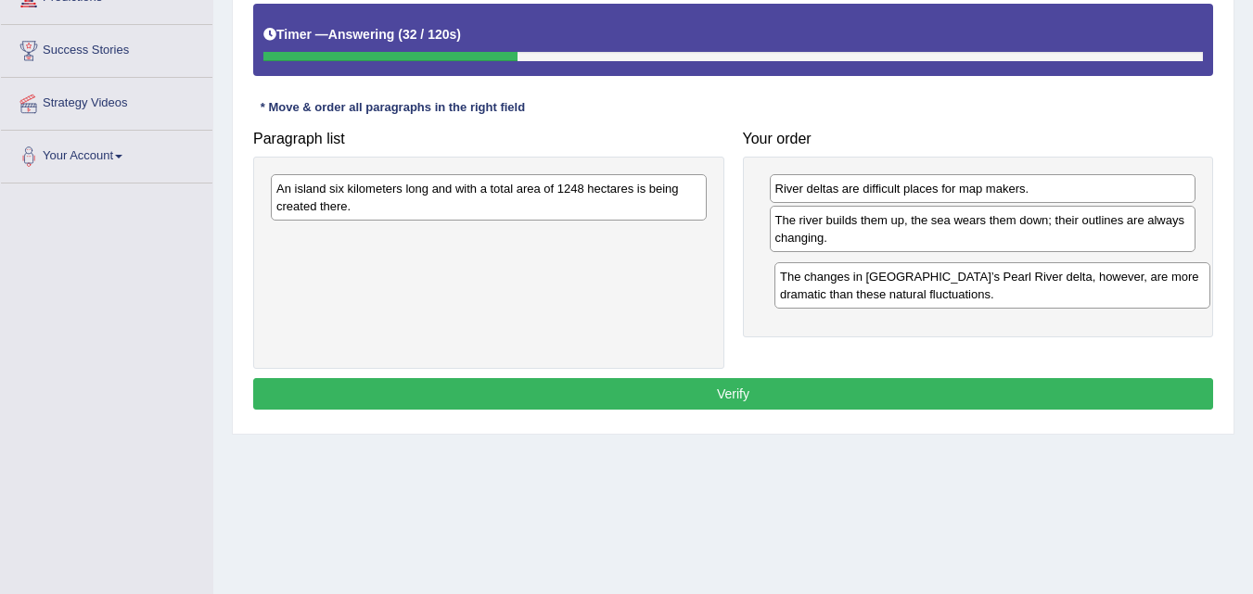
drag, startPoint x: 507, startPoint y: 258, endPoint x: 1008, endPoint y: 297, distance: 502.2
click at [1008, 297] on div "The changes in [GEOGRAPHIC_DATA]’s Pearl River delta, however, are more dramati…" at bounding box center [992, 285] width 436 height 46
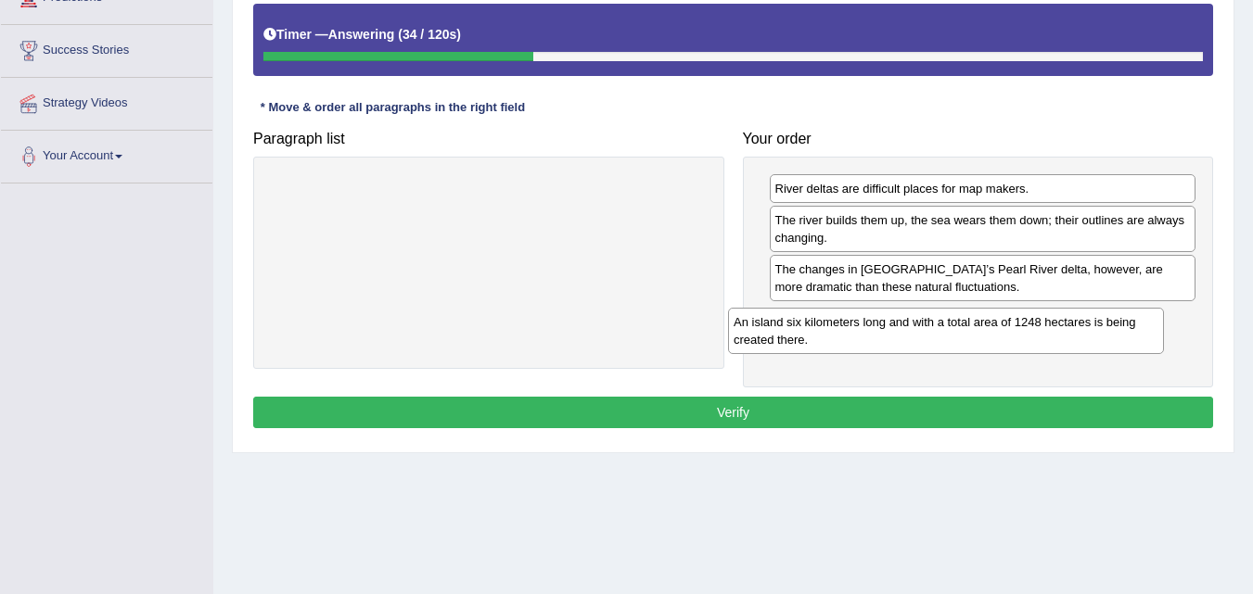
drag, startPoint x: 614, startPoint y: 187, endPoint x: 1096, endPoint y: 322, distance: 500.5
click at [1096, 322] on div "An island six kilometers long and with a total area of 1248 hectares is being c…" at bounding box center [946, 331] width 436 height 46
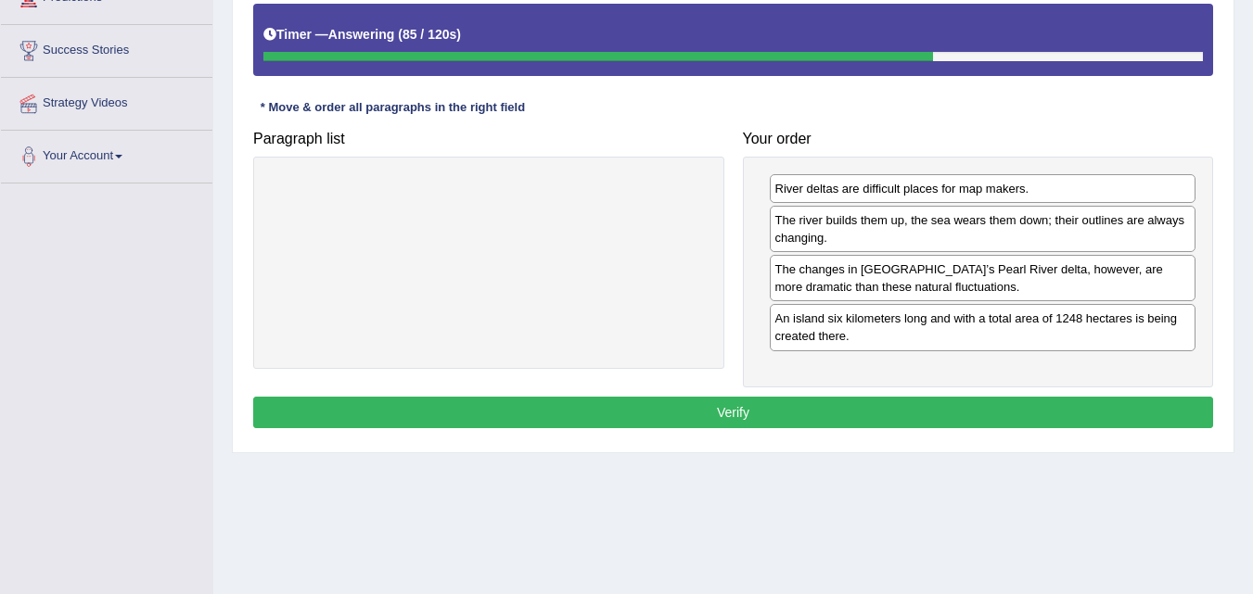
click at [917, 338] on div "An island six kilometers long and with a total area of 1248 hectares is being c…" at bounding box center [983, 327] width 427 height 46
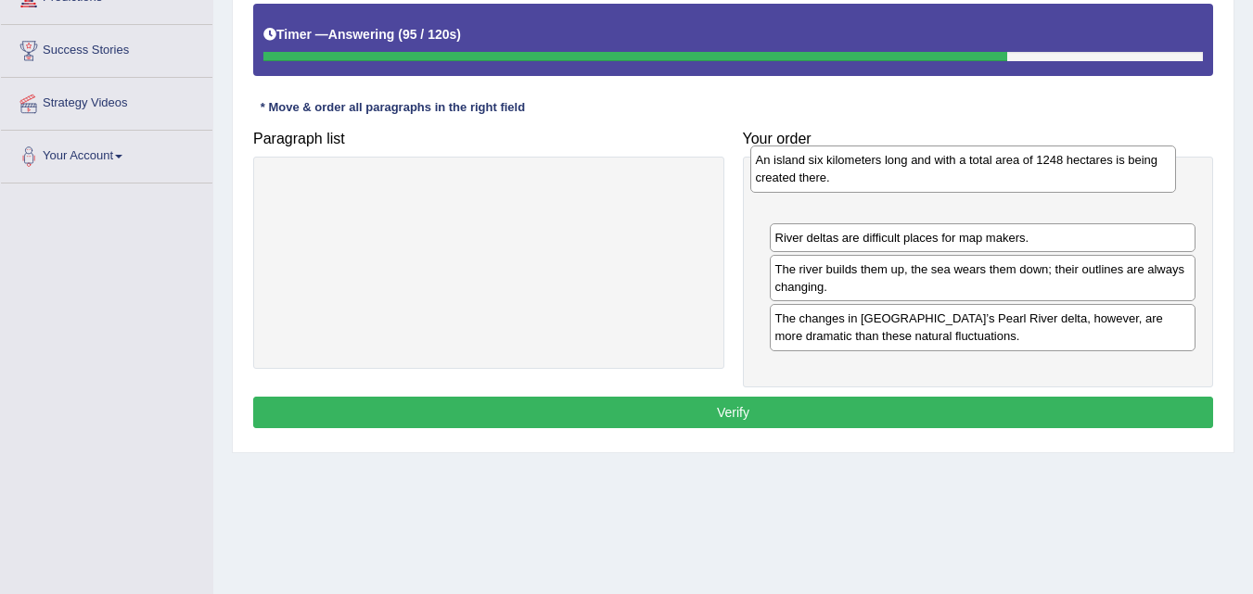
drag, startPoint x: 917, startPoint y: 338, endPoint x: 903, endPoint y: 210, distance: 128.7
click at [903, 192] on div "An island six kilometers long and with a total area of 1248 hectares is being c…" at bounding box center [963, 169] width 427 height 46
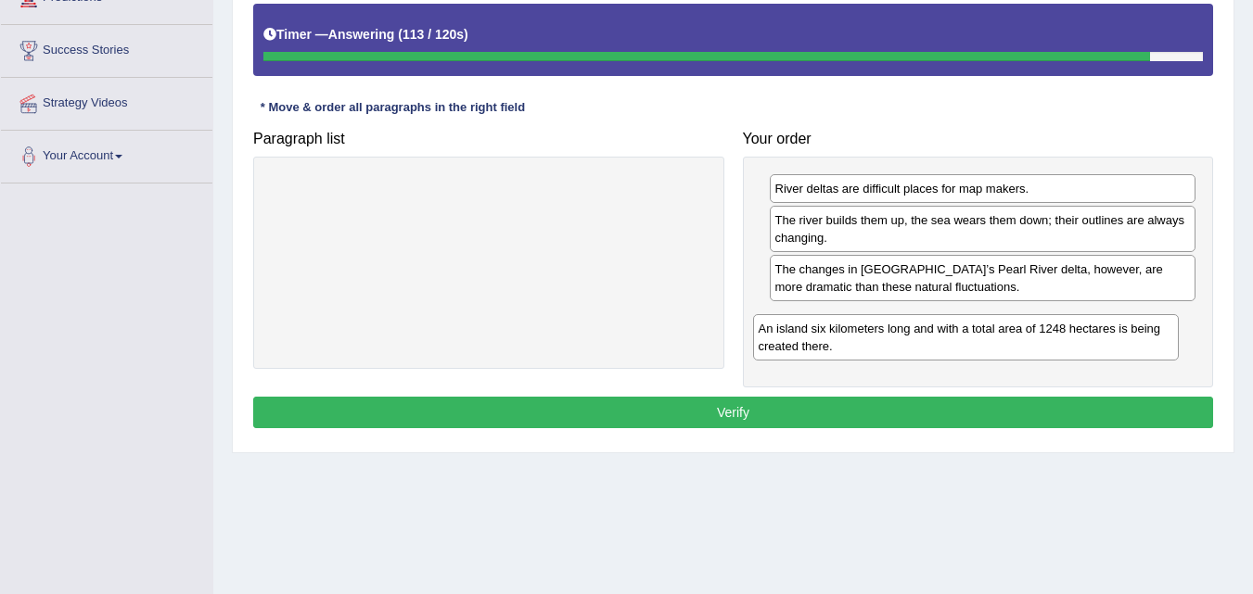
drag, startPoint x: 903, startPoint y: 210, endPoint x: 886, endPoint y: 350, distance: 141.0
click at [886, 350] on div "An island six kilometers long and with a total area of 1248 hectares is being c…" at bounding box center [966, 337] width 427 height 46
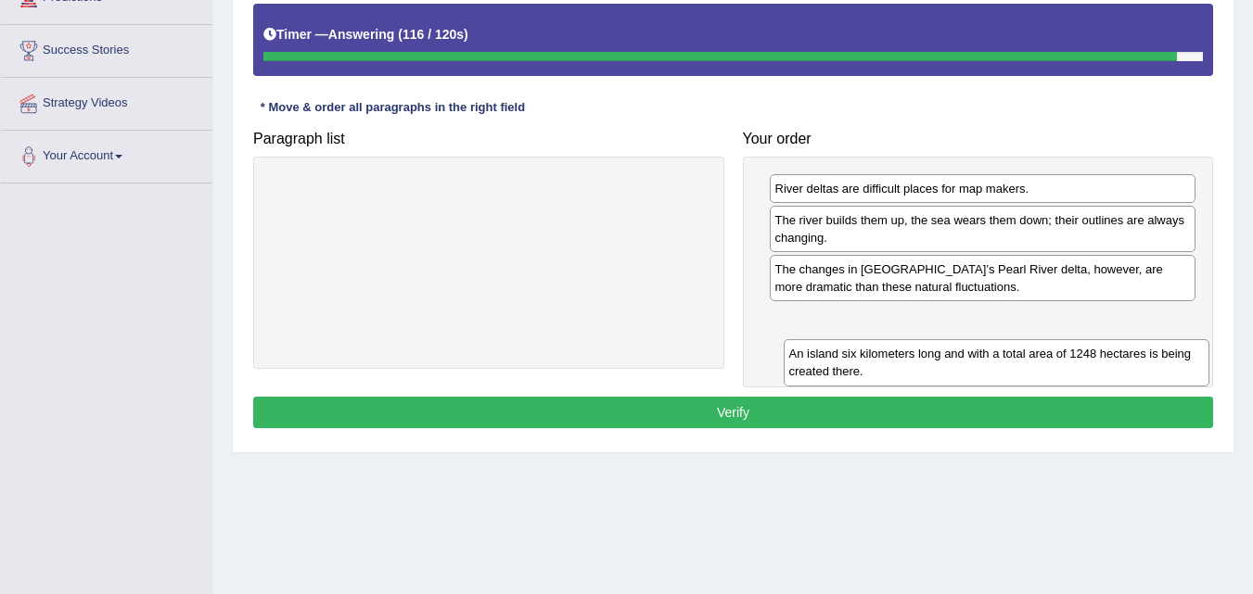
drag, startPoint x: 883, startPoint y: 346, endPoint x: 897, endPoint y: 376, distance: 32.8
click at [897, 376] on div "An island six kilometers long and with a total area of 1248 hectares is being c…" at bounding box center [997, 362] width 427 height 46
